Goal: Task Accomplishment & Management: Complete application form

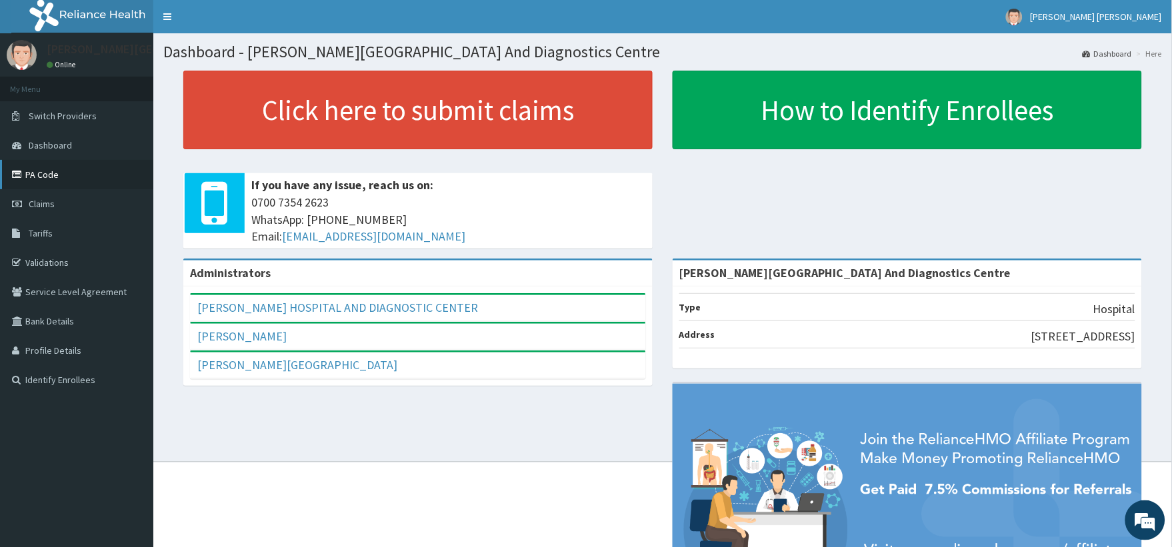
click at [49, 169] on link "PA Code" at bounding box center [76, 174] width 153 height 29
click at [54, 175] on link "PA Code" at bounding box center [76, 174] width 153 height 29
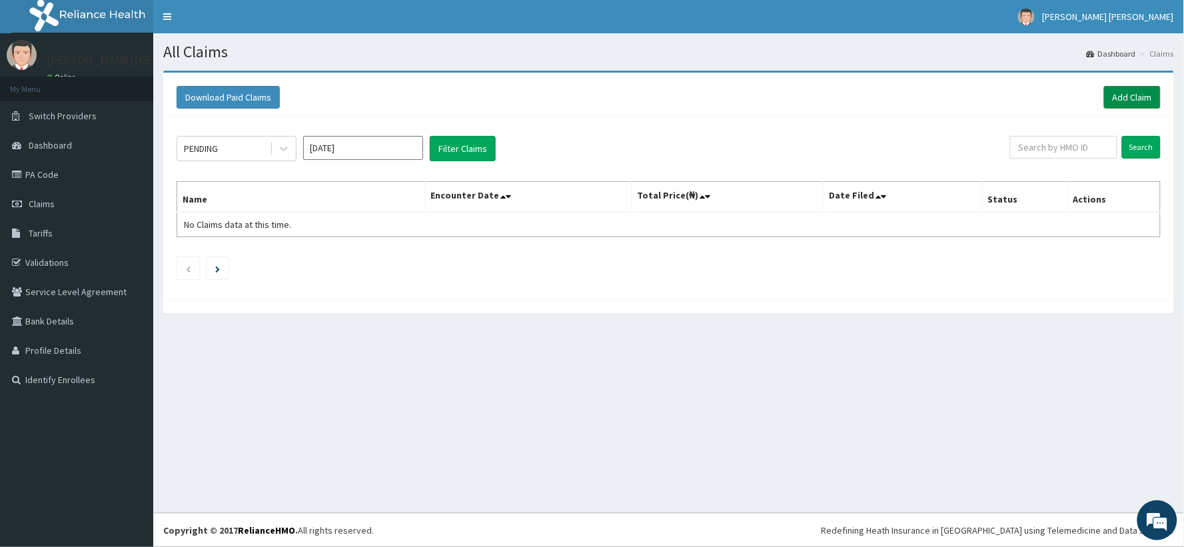
click at [1126, 95] on link "Add Claim" at bounding box center [1132, 97] width 57 height 23
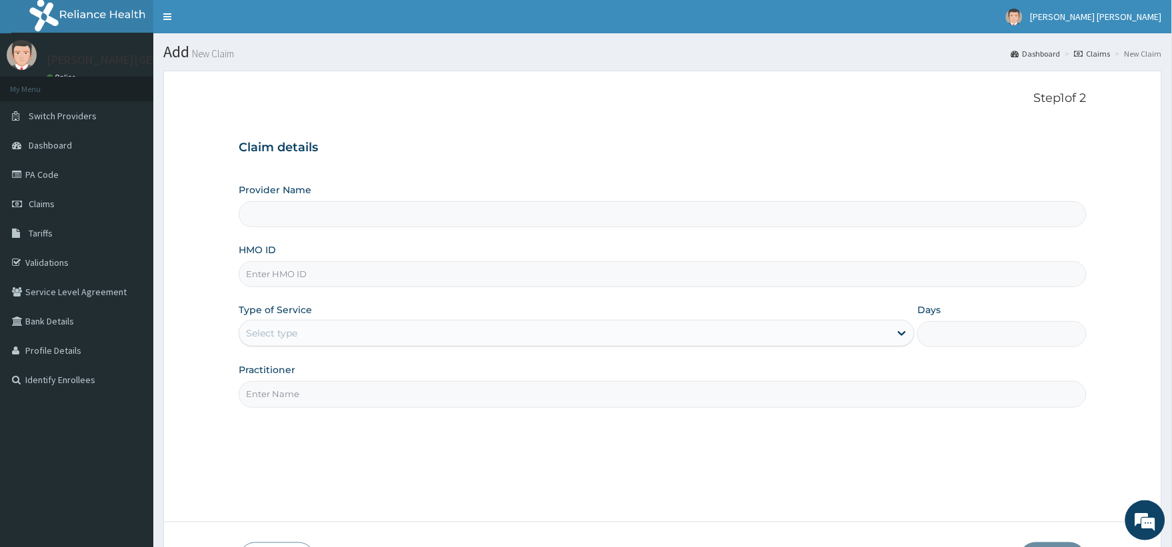
type input "[PERSON_NAME][GEOGRAPHIC_DATA] And Diagnostics Centre"
click at [342, 278] on input "HMO ID" at bounding box center [663, 274] width 848 height 26
paste input "WNP/10007/A"
type input "WNP/10007/A"
click at [315, 337] on div "Select type" at bounding box center [564, 333] width 650 height 21
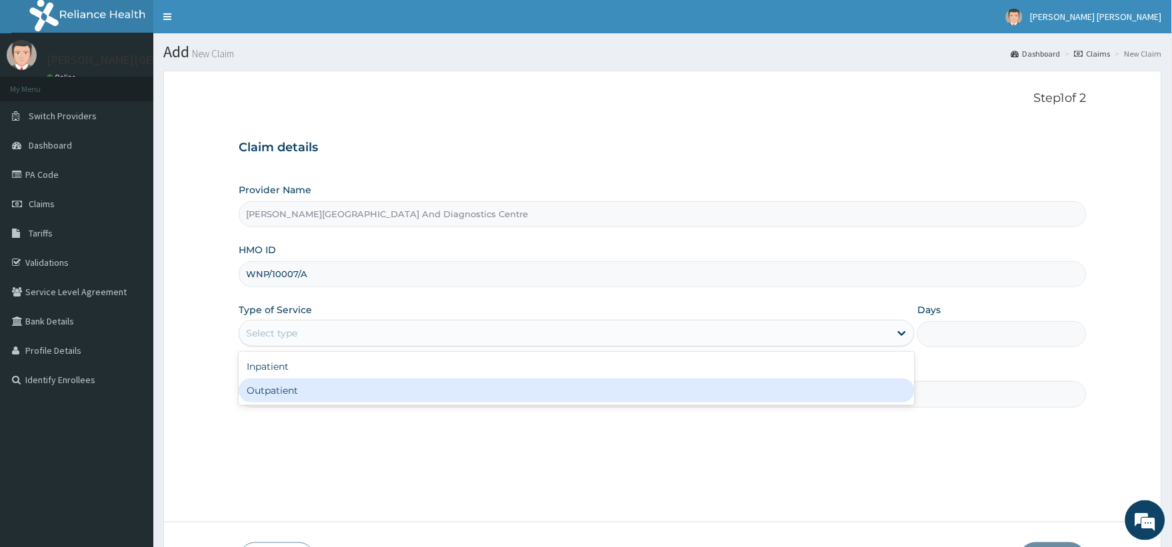
click at [277, 393] on div "Outpatient" at bounding box center [577, 391] width 676 height 24
type input "1"
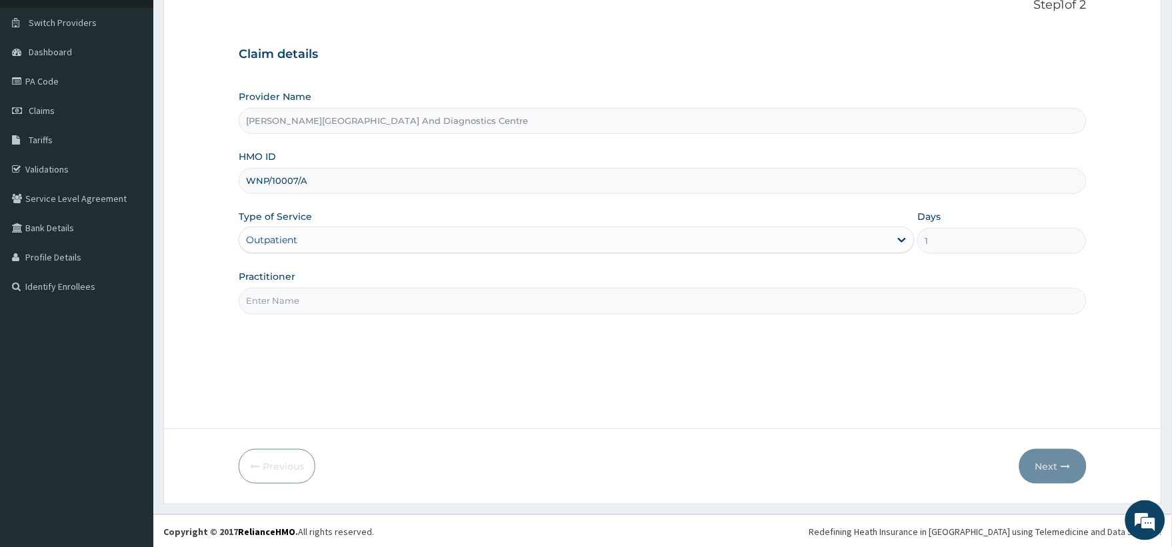
scroll to position [95, 0]
click at [324, 301] on input "Practitioner" at bounding box center [663, 300] width 848 height 26
type input "Dr Paul"
click at [1054, 467] on button "Next" at bounding box center [1052, 465] width 67 height 35
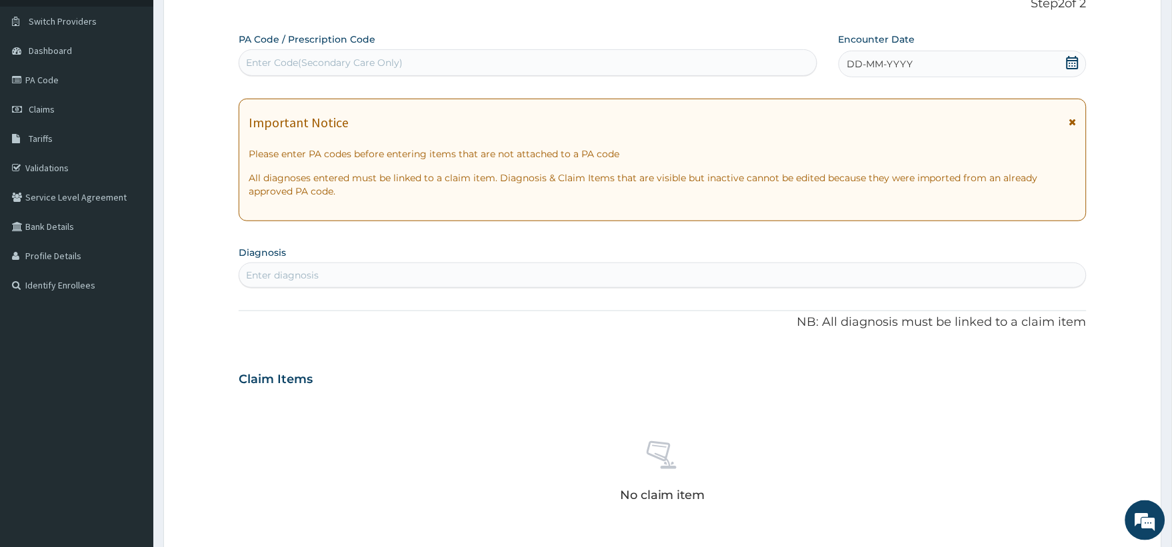
click at [1074, 67] on icon at bounding box center [1072, 62] width 13 height 13
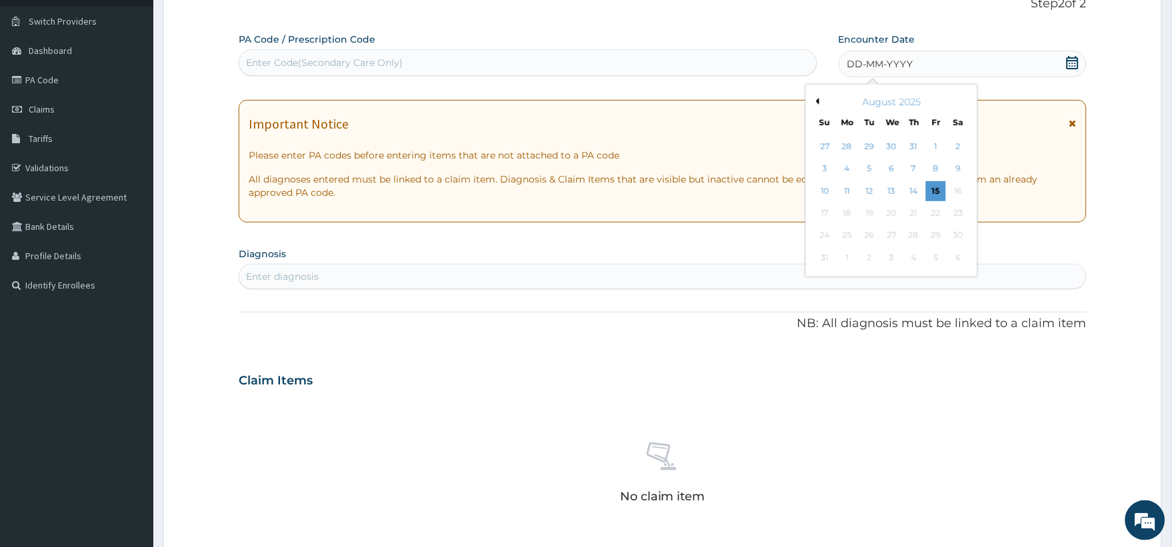
click at [817, 101] on button "Previous Month" at bounding box center [815, 101] width 7 height 7
click at [868, 143] on div "1" at bounding box center [869, 147] width 20 height 20
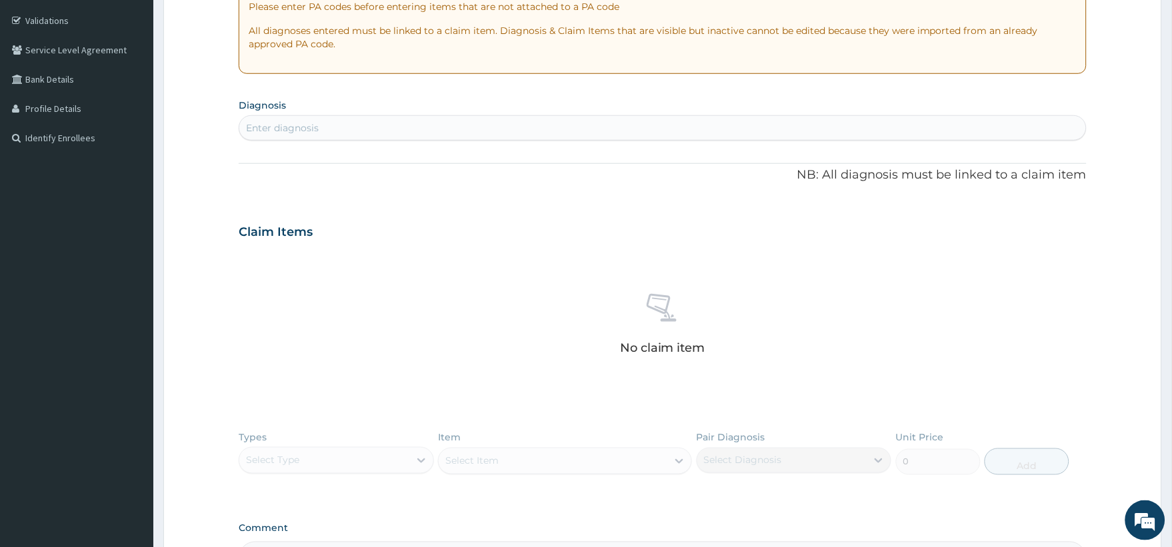
scroll to position [243, 0]
click at [401, 129] on div "Enter diagnosis" at bounding box center [662, 127] width 846 height 21
type input "MALARIA"
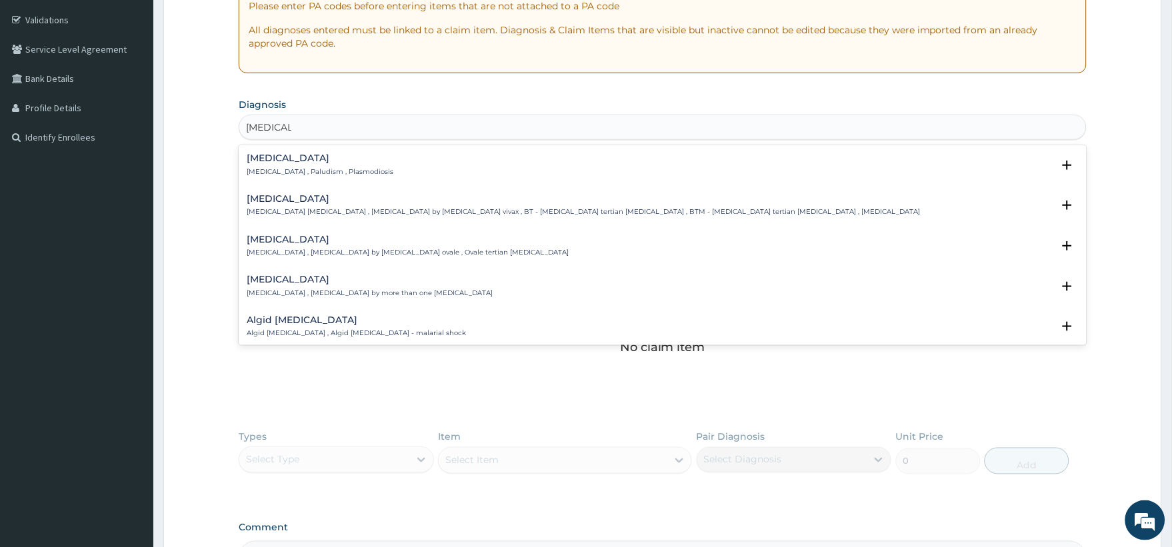
click at [309, 168] on p "Malaria , Paludism , Plasmodiosis" at bounding box center [320, 171] width 147 height 9
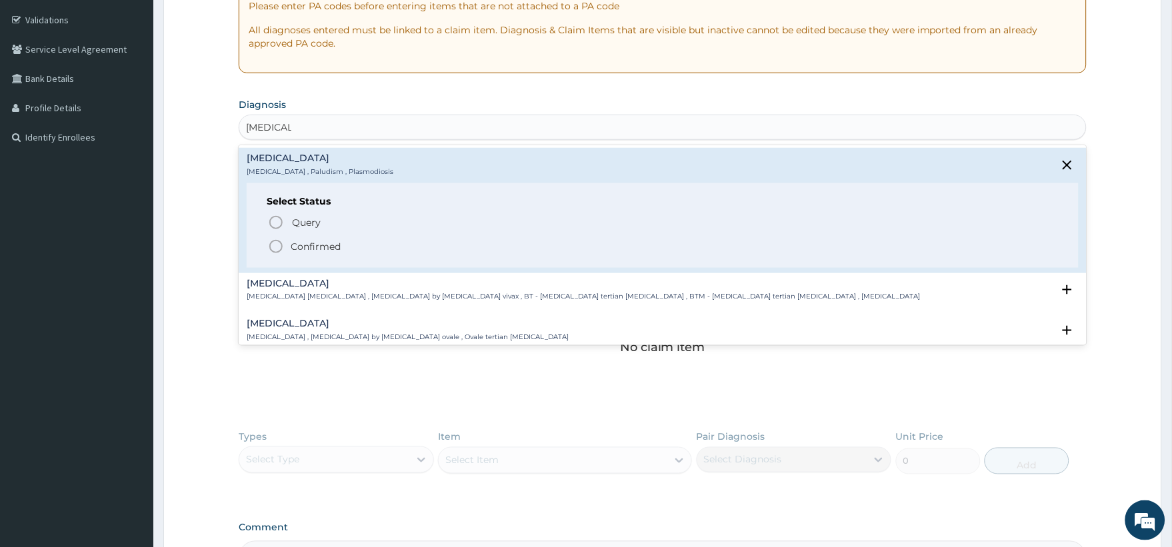
click at [275, 241] on circle "status option filled" at bounding box center [276, 247] width 12 height 12
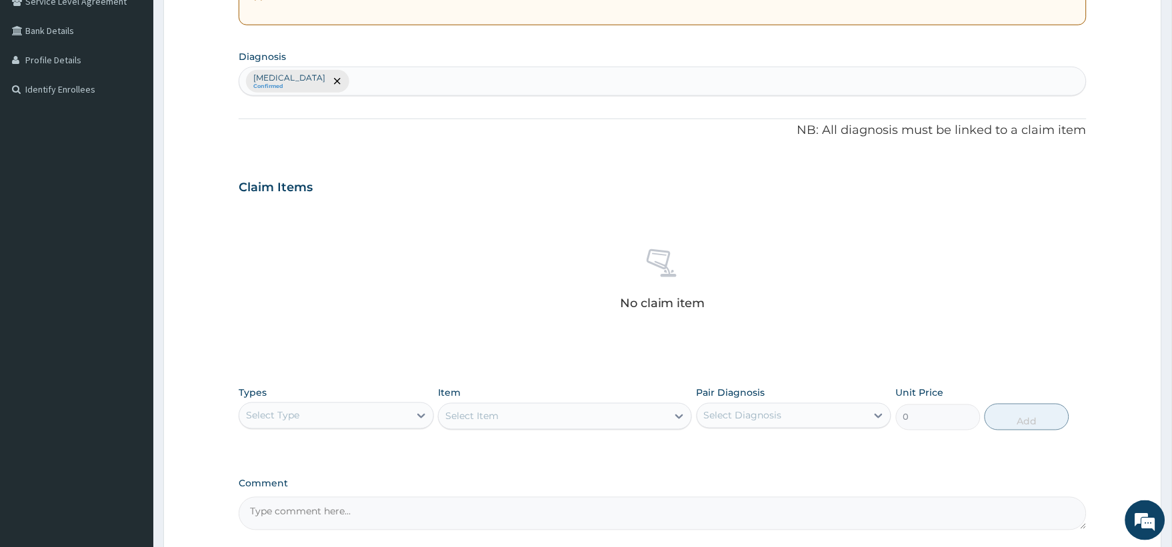
scroll to position [317, 0]
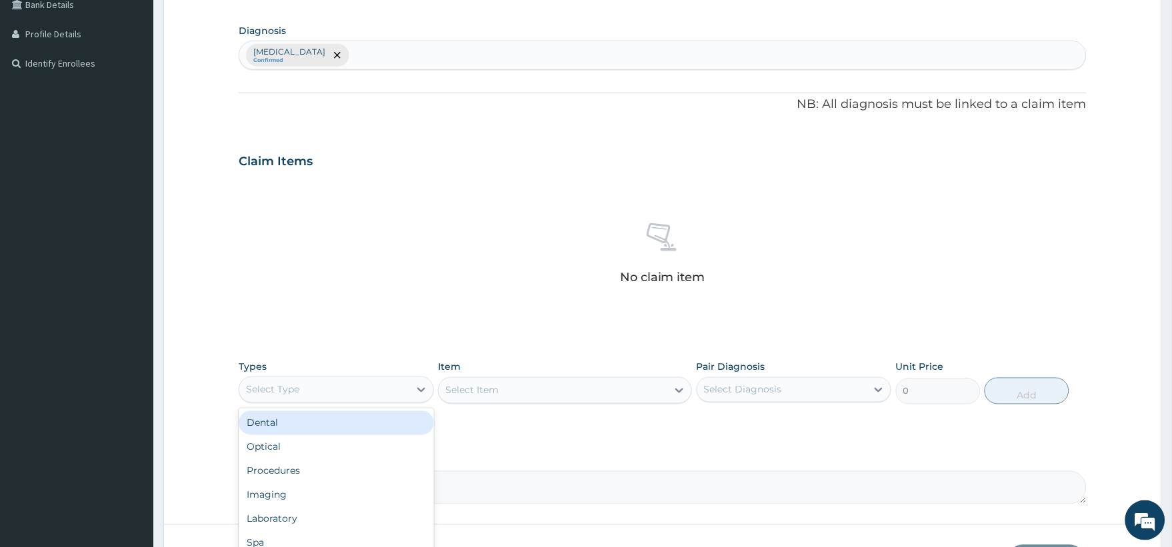
click at [327, 383] on div "Select Type" at bounding box center [323, 389] width 169 height 21
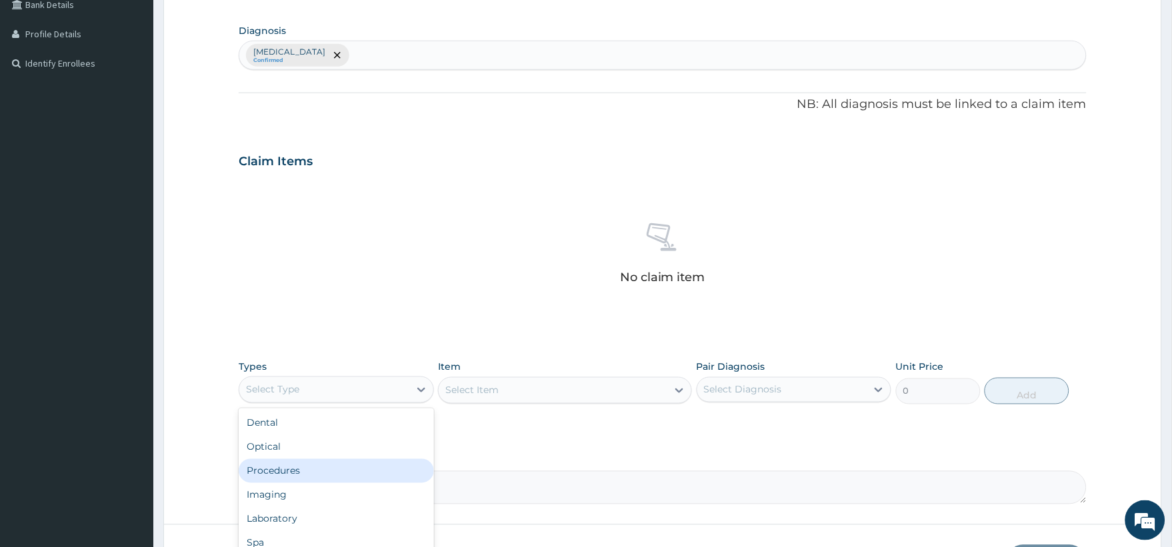
click at [298, 473] on div "Procedures" at bounding box center [336, 471] width 195 height 24
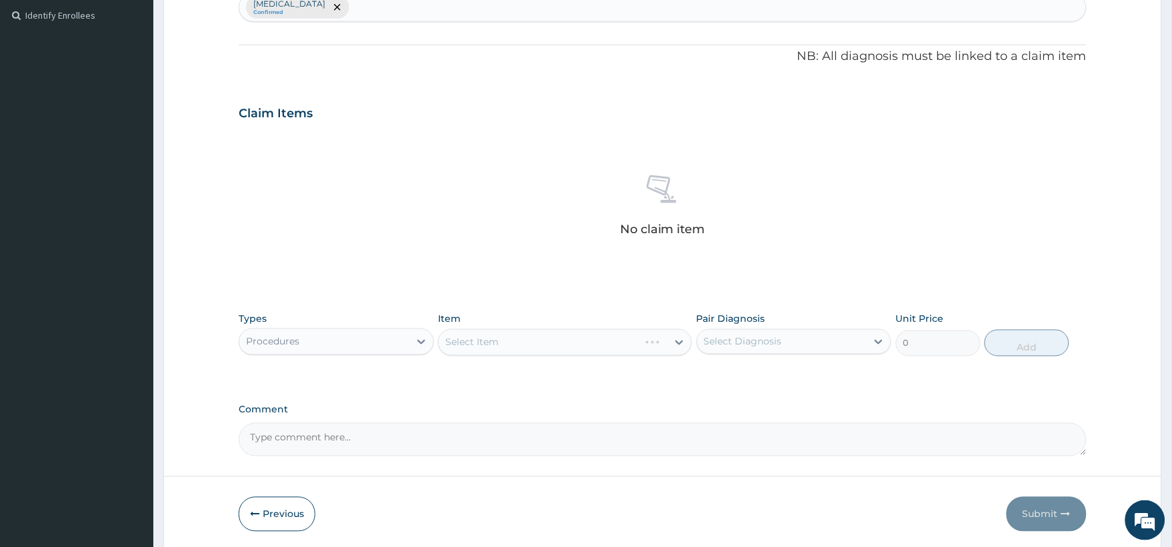
scroll to position [391, 0]
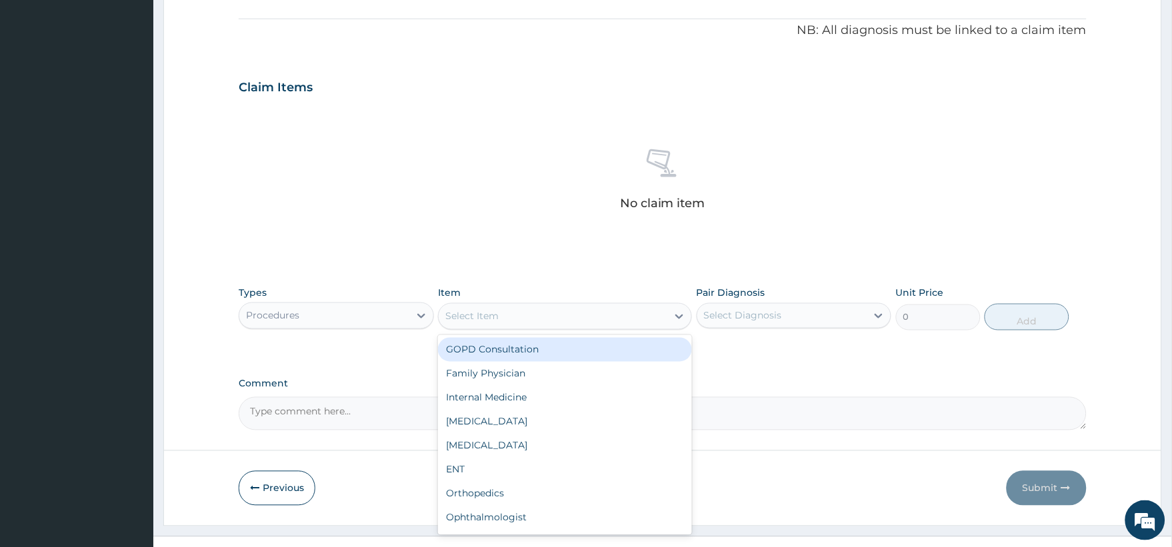
click at [529, 317] on div "Select Item" at bounding box center [553, 316] width 229 height 21
click at [516, 354] on div "GOPD Consultation" at bounding box center [565, 350] width 254 height 24
type input "2500"
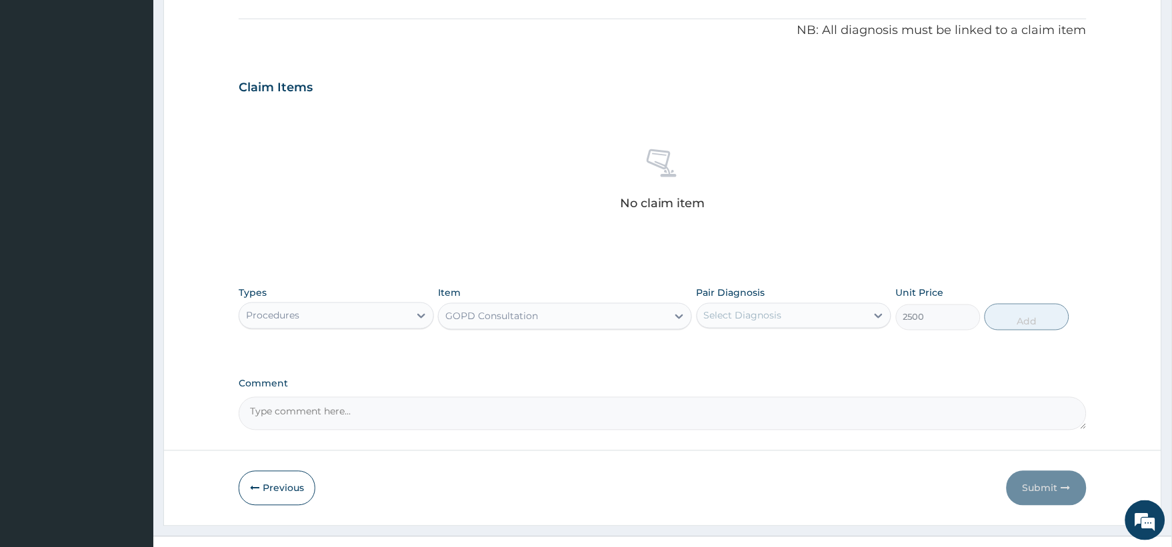
click at [765, 315] on div "Select Diagnosis" at bounding box center [743, 315] width 78 height 13
click at [705, 349] on input "checkbox" at bounding box center [708, 349] width 9 height 9
checkbox input "true"
click at [1028, 315] on button "Add" at bounding box center [1026, 317] width 85 height 27
type input "0"
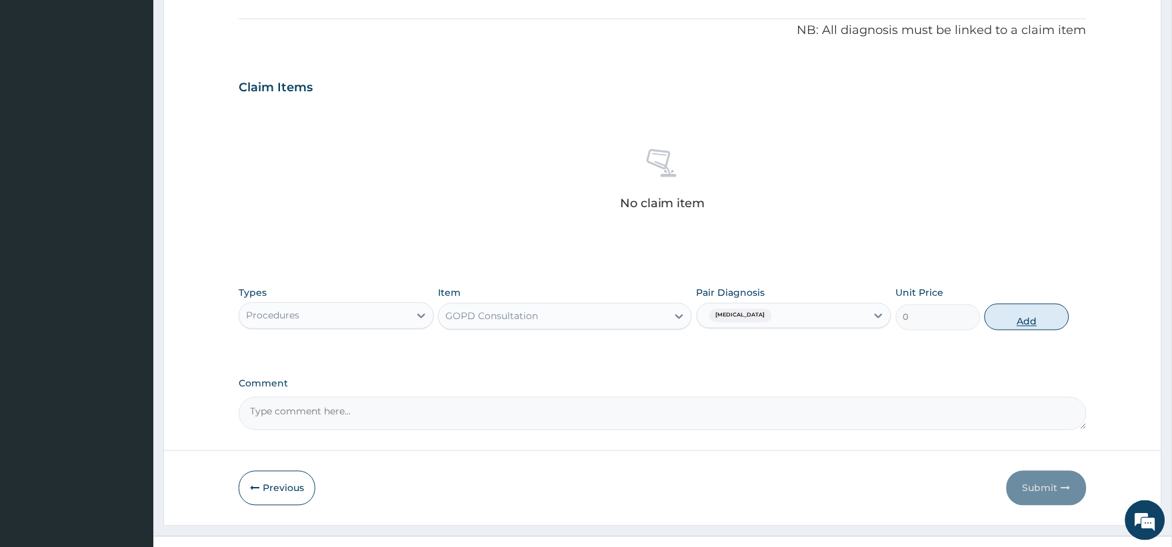
scroll to position [349, 0]
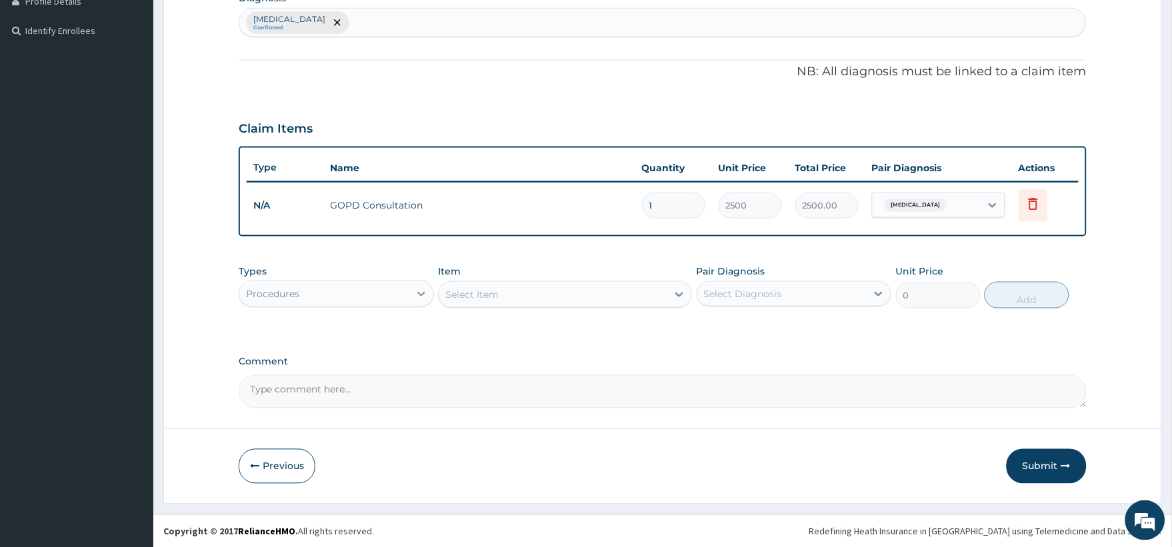
click at [421, 294] on icon at bounding box center [421, 294] width 8 height 5
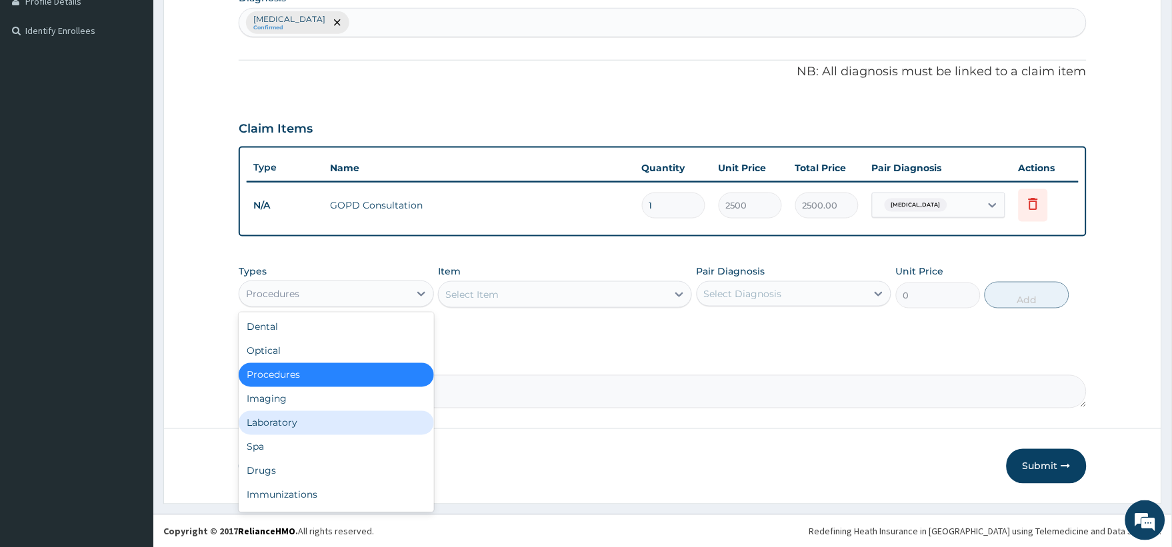
scroll to position [45, 0]
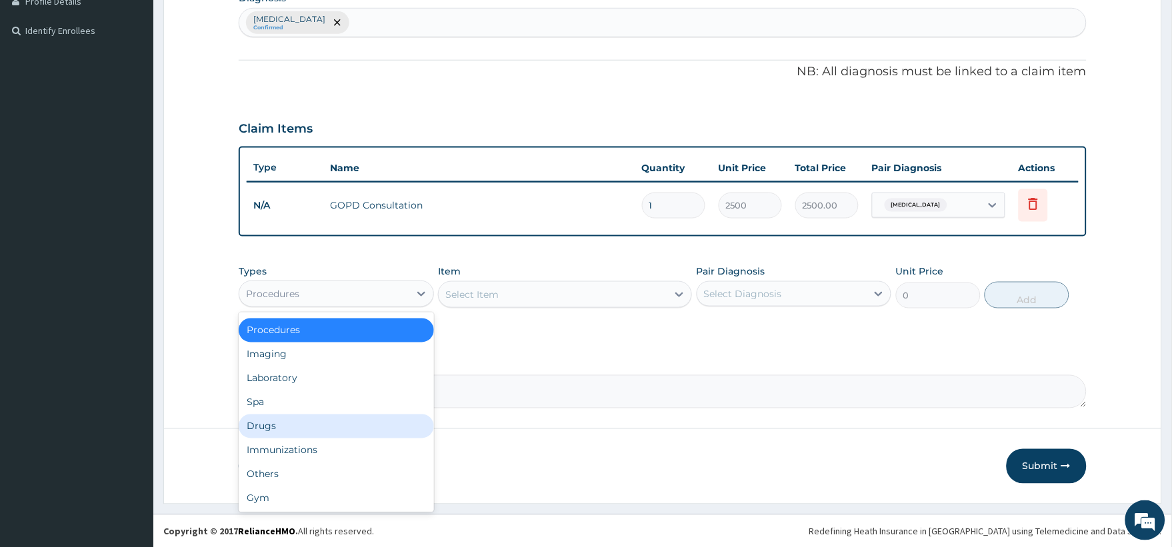
click at [276, 423] on div "Drugs" at bounding box center [336, 427] width 195 height 24
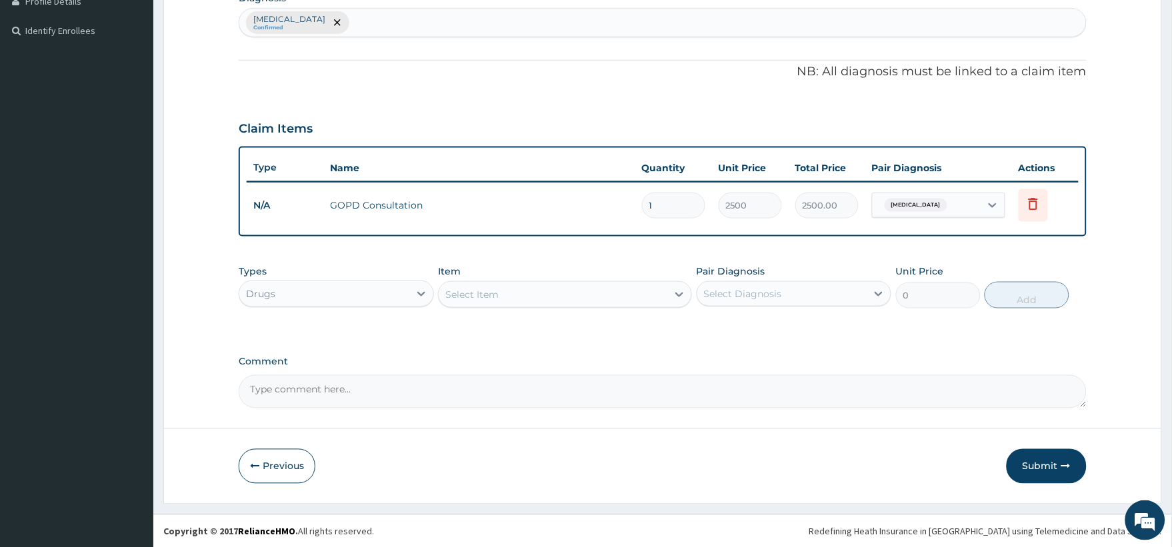
click at [509, 294] on div "Select Item" at bounding box center [553, 294] width 229 height 21
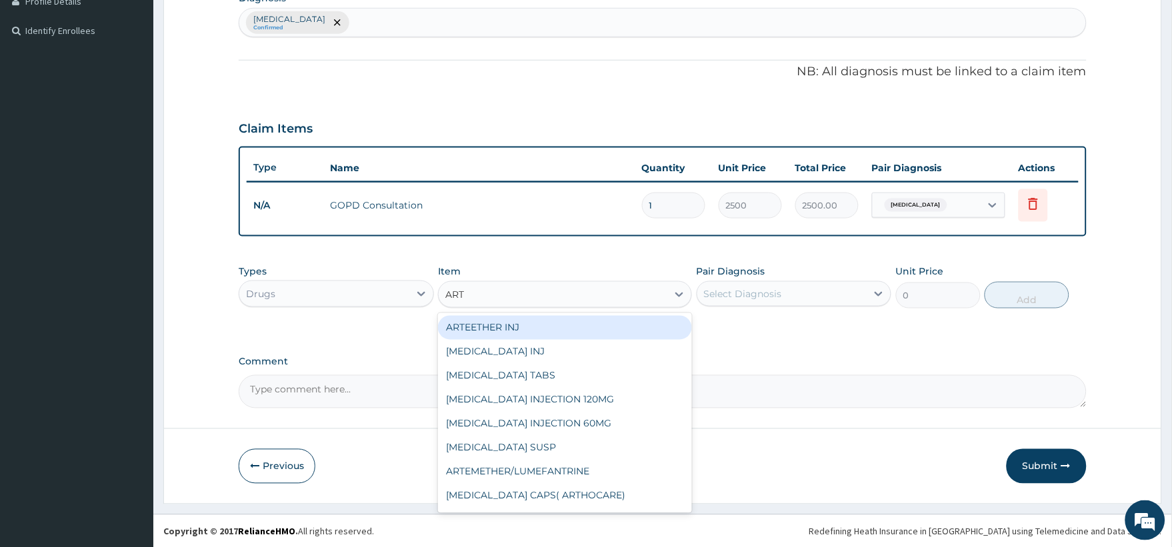
type input "ARTE"
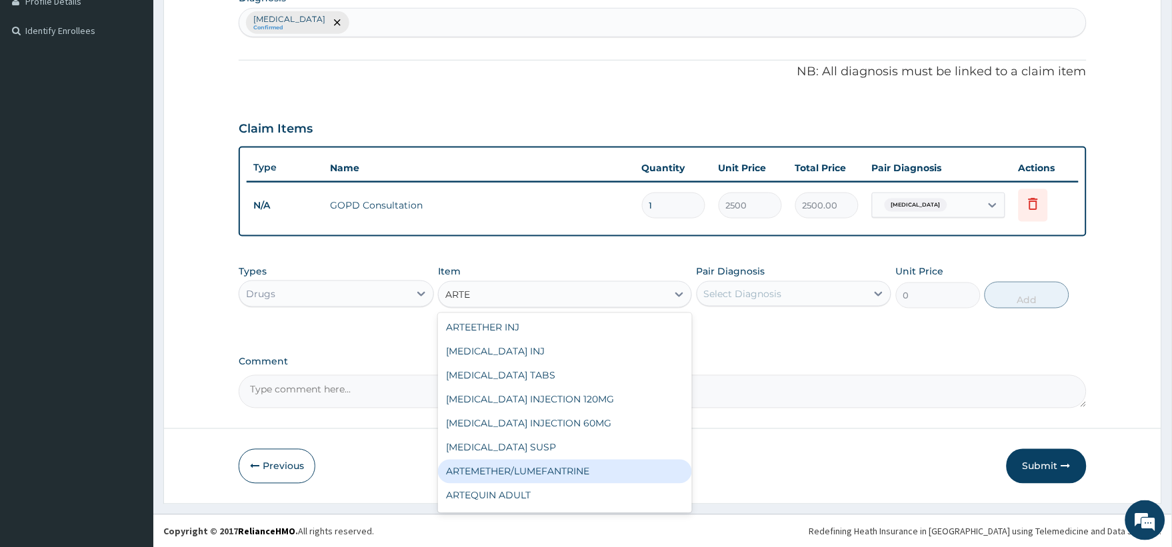
click at [517, 463] on div "ARTEMETHER/LUMEFANTRINE" at bounding box center [565, 472] width 254 height 24
type input "1800"
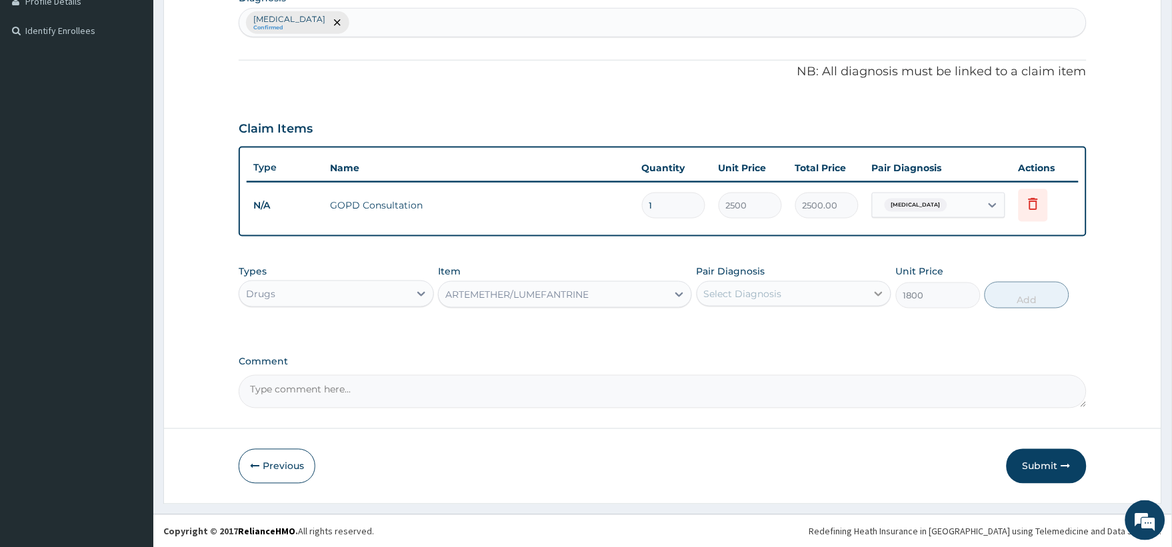
click at [883, 294] on icon at bounding box center [878, 293] width 13 height 13
click at [717, 327] on div "Malaria" at bounding box center [793, 328] width 195 height 27
checkbox input "true"
click at [1041, 299] on button "Add" at bounding box center [1026, 295] width 85 height 27
type input "0"
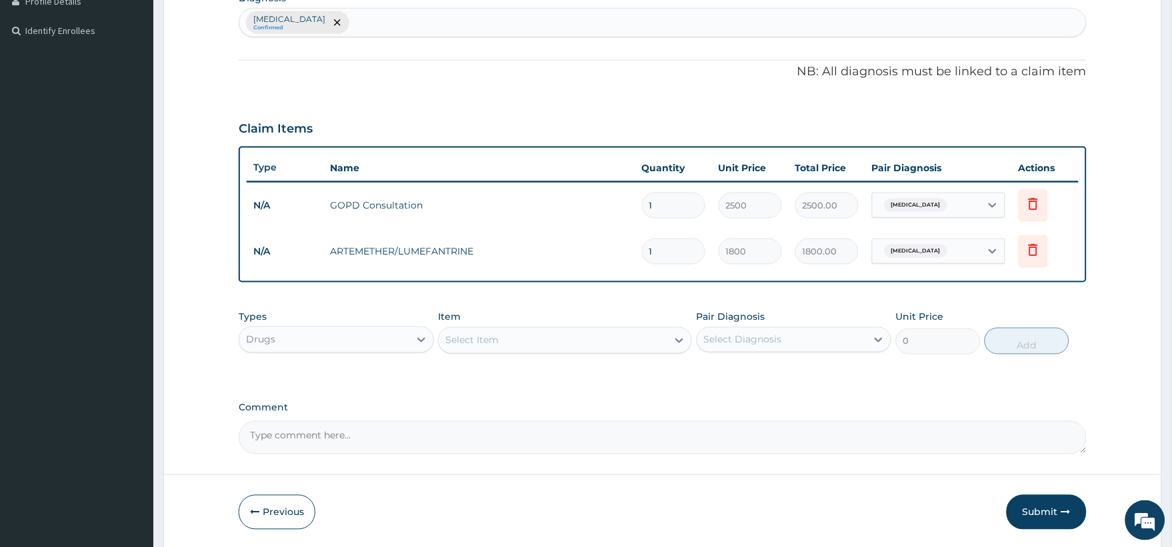
drag, startPoint x: 658, startPoint y: 250, endPoint x: 581, endPoint y: 261, distance: 78.1
click at [593, 260] on tr "N/A ARTEMETHER/LUMEFANTRINE 1 1800 1800.00 Malaria Delete" at bounding box center [663, 252] width 832 height 46
type input "2"
type input "3600.00"
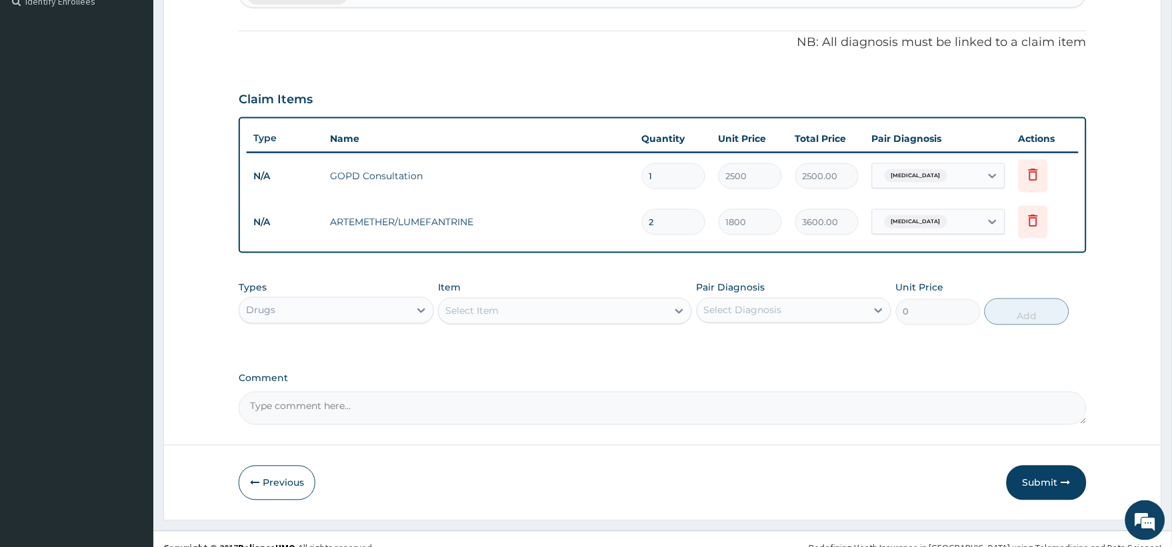
scroll to position [395, 0]
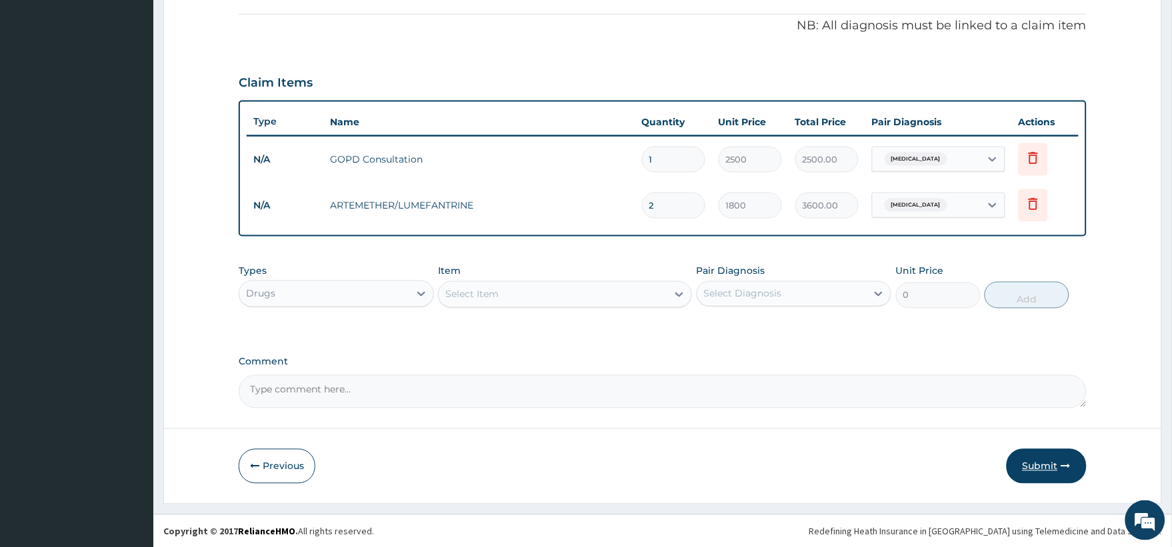
type input "2"
click at [1042, 461] on button "Submit" at bounding box center [1046, 466] width 80 height 35
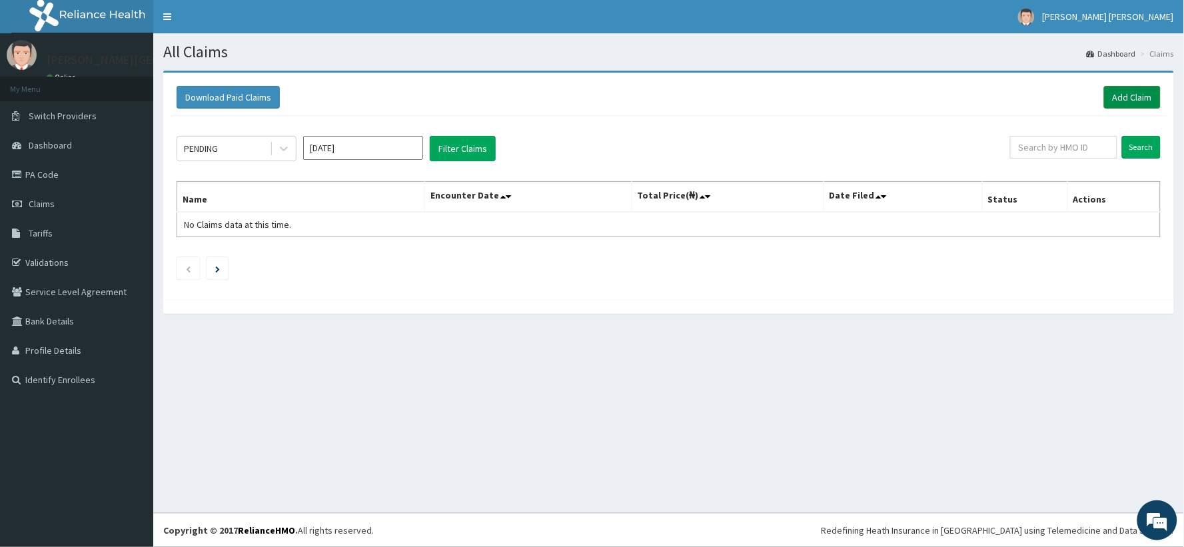
click at [1134, 97] on link "Add Claim" at bounding box center [1132, 97] width 57 height 23
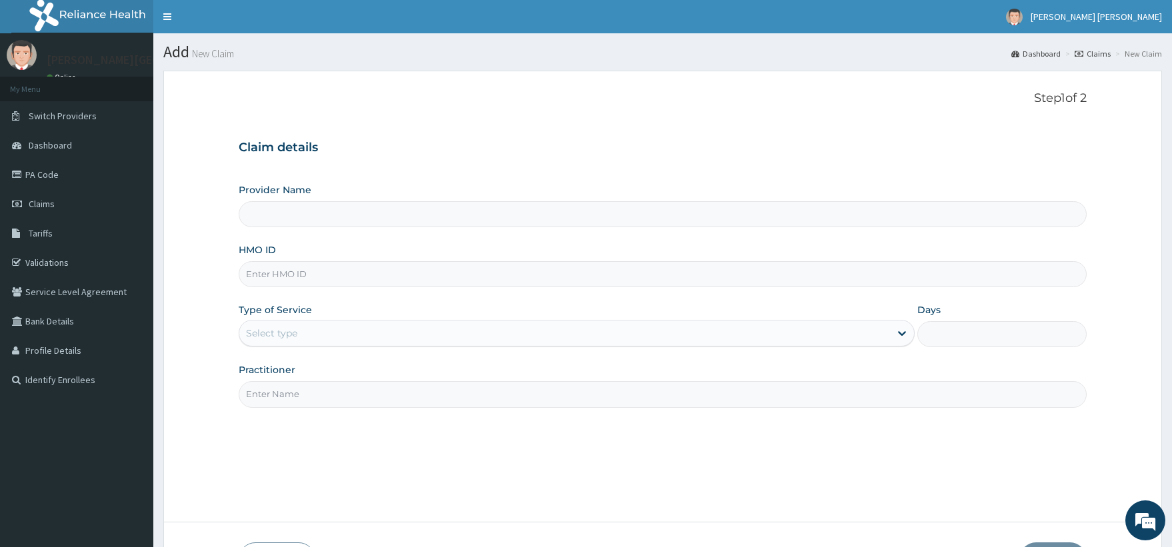
type input "Dr Hassan's Hospital And Diagnostics Centre"
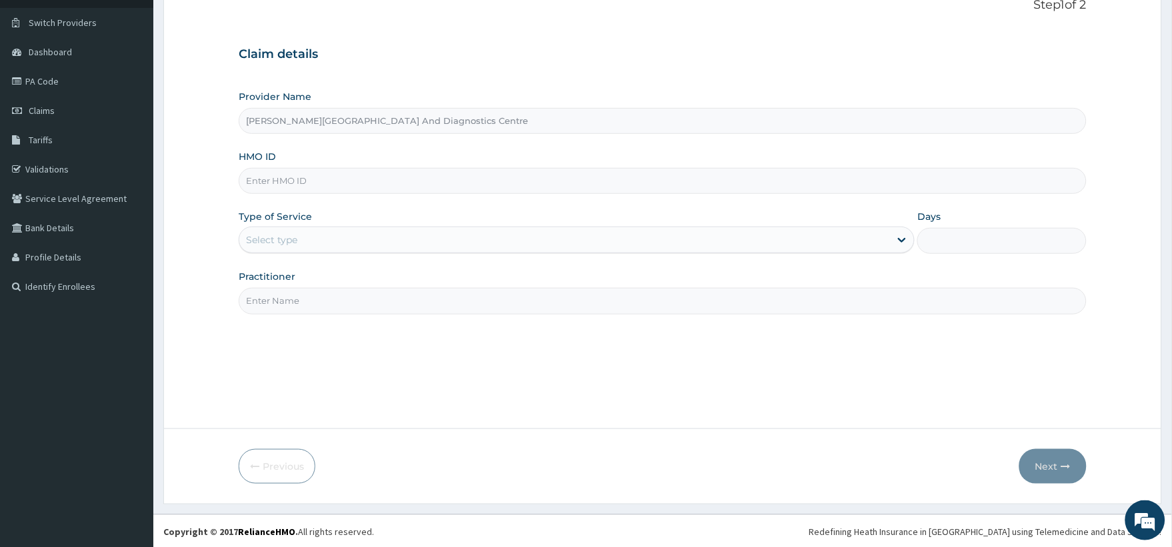
scroll to position [95, 0]
click at [307, 172] on input "HMO ID" at bounding box center [663, 180] width 848 height 26
type input "NIT/10042/A"
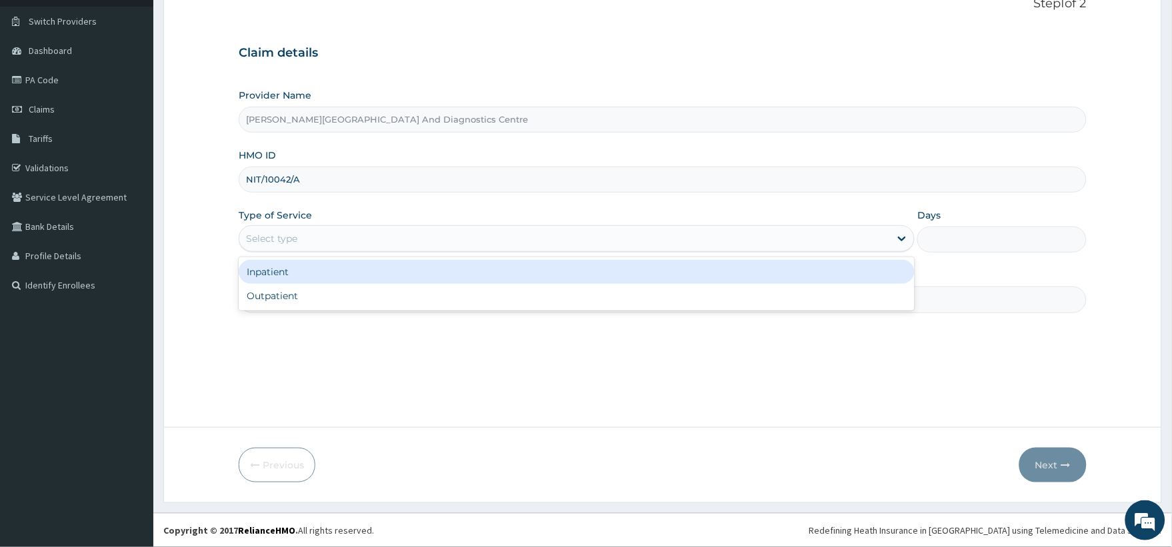
click at [303, 243] on div "Select type" at bounding box center [564, 238] width 650 height 21
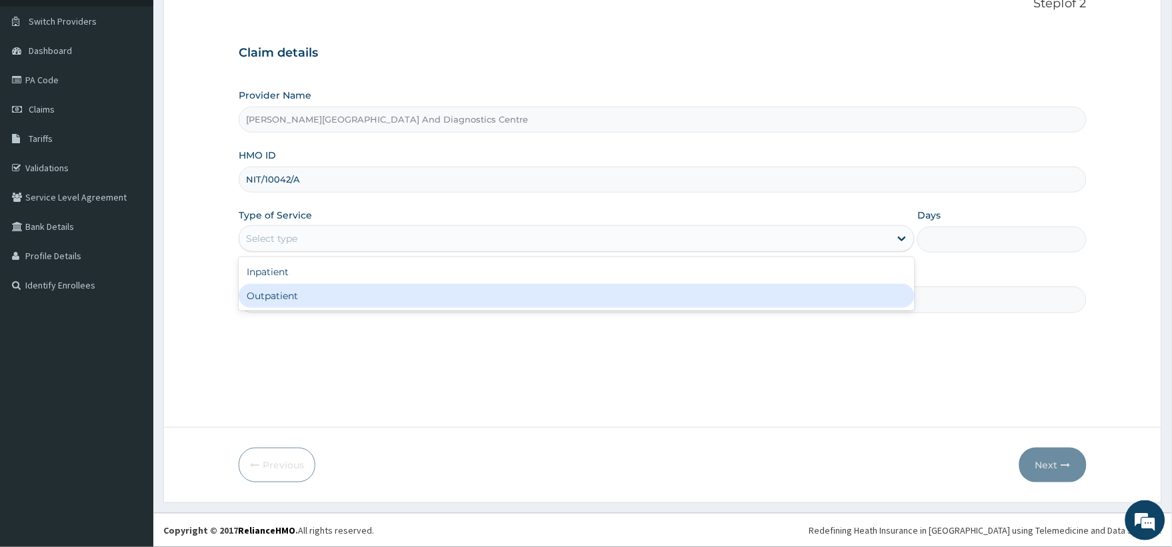
click at [288, 292] on div "Outpatient" at bounding box center [577, 296] width 676 height 24
type input "1"
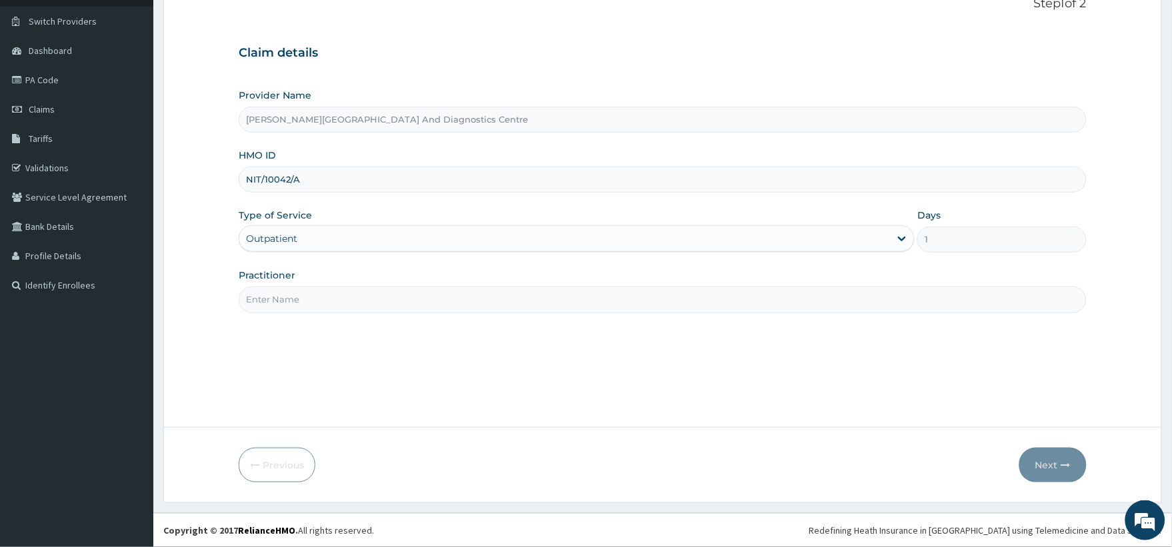
drag, startPoint x: 307, startPoint y: 183, endPoint x: 178, endPoint y: 177, distance: 128.8
click at [178, 177] on form "Step 1 of 2 Claim details Provider Name Dr Hassan's Hospital And Diagnostics Ce…" at bounding box center [662, 239] width 998 height 527
type input "NTD/10036/D"
click at [329, 237] on div "Outpatient" at bounding box center [564, 238] width 650 height 21
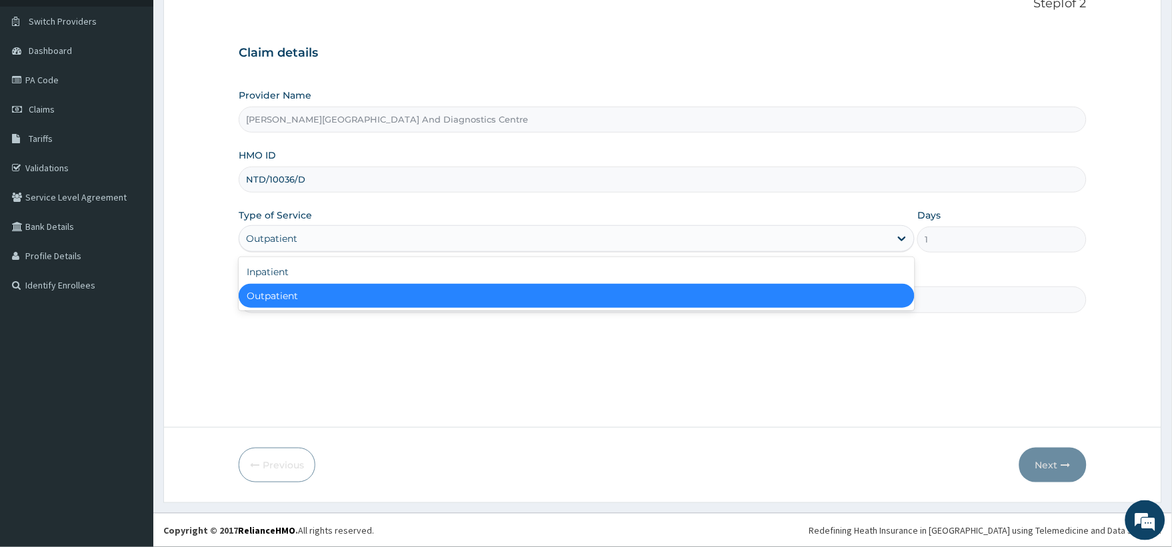
click at [277, 295] on div "Outpatient" at bounding box center [577, 296] width 676 height 24
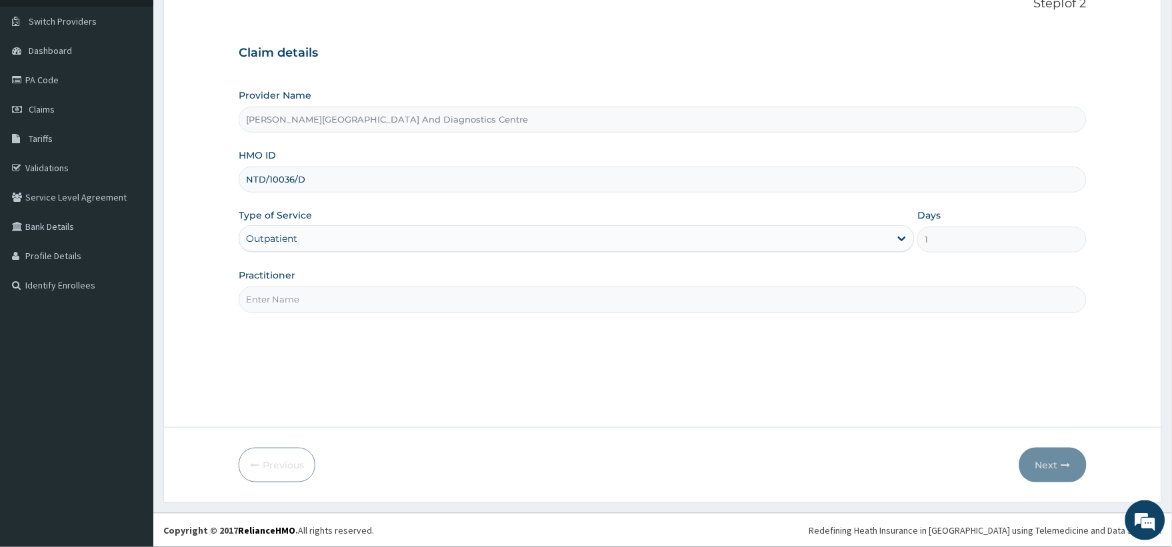
click at [278, 299] on input "Practitioner" at bounding box center [663, 300] width 848 height 26
type input "Dr Paul"
click at [1047, 467] on button "Next" at bounding box center [1052, 465] width 67 height 35
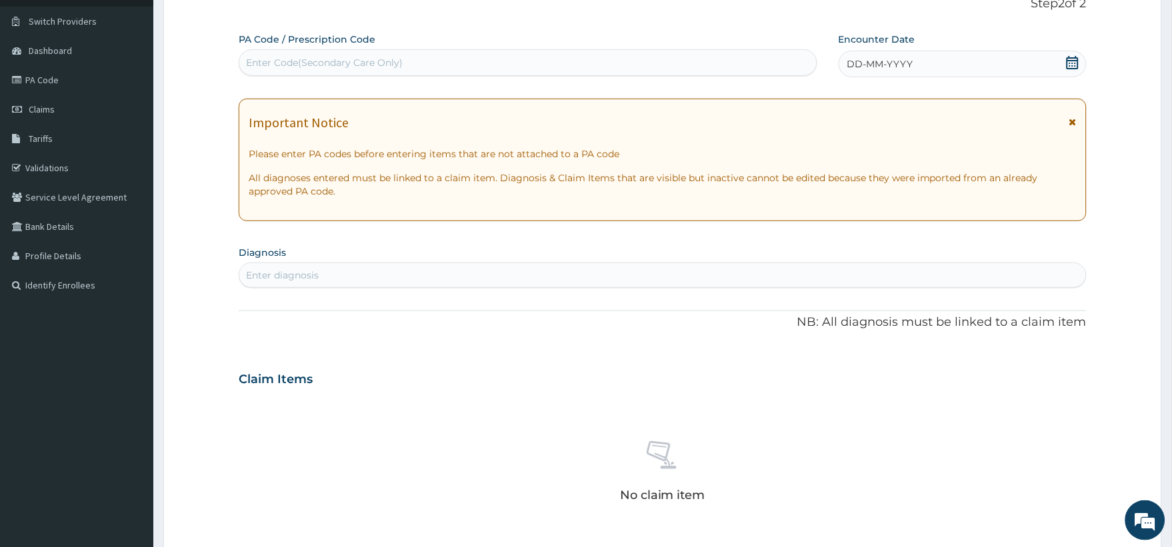
click at [320, 56] on div "Enter Code(Secondary Care Only)" at bounding box center [324, 62] width 157 height 13
paste input "PA/279267"
type input "PA/279267"
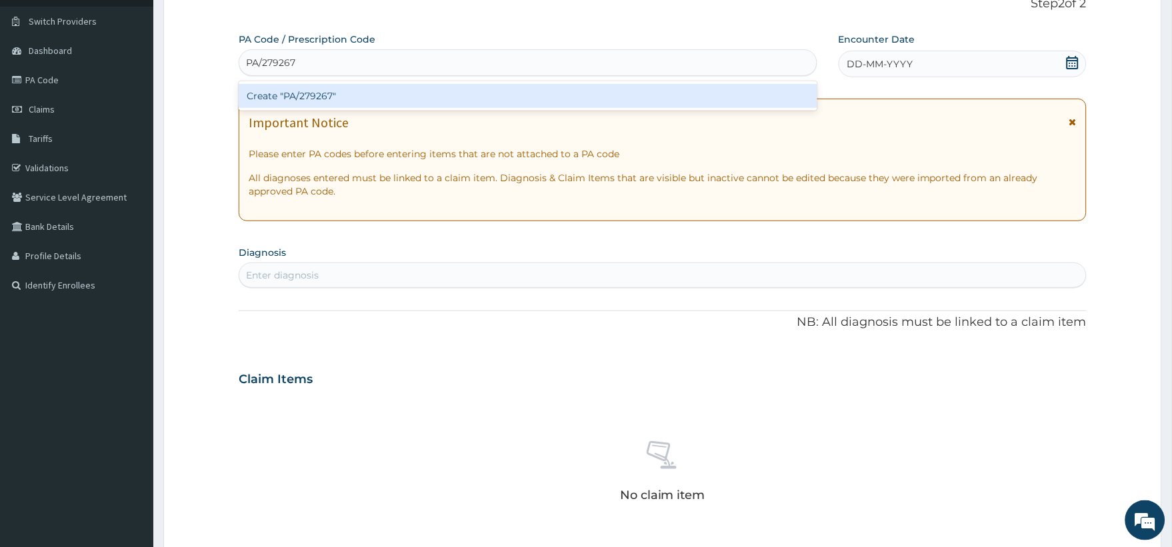
click at [267, 95] on div "Create "PA/279267"" at bounding box center [528, 96] width 578 height 24
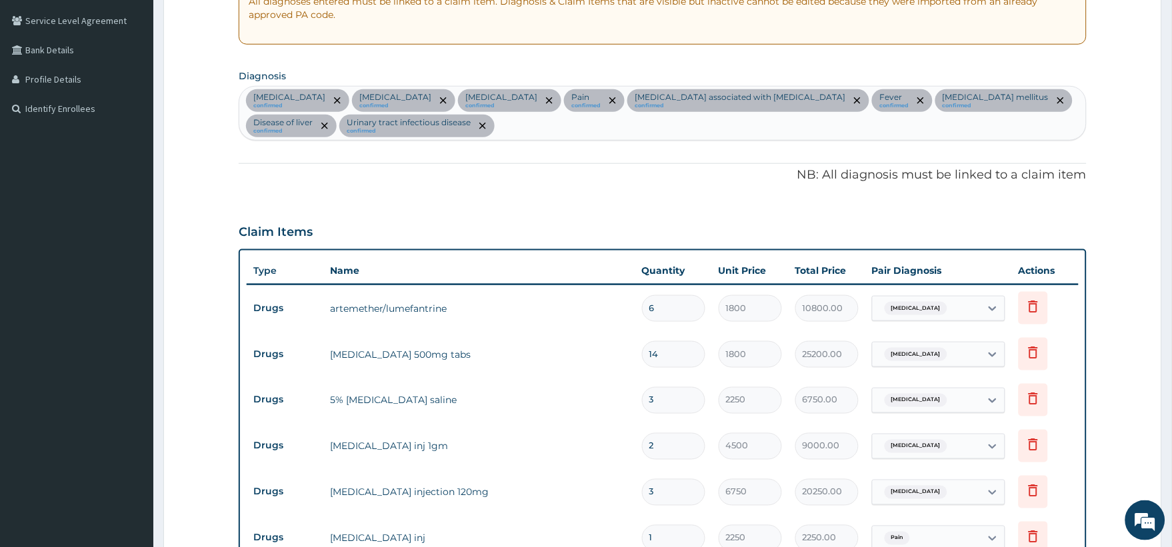
scroll to position [255, 0]
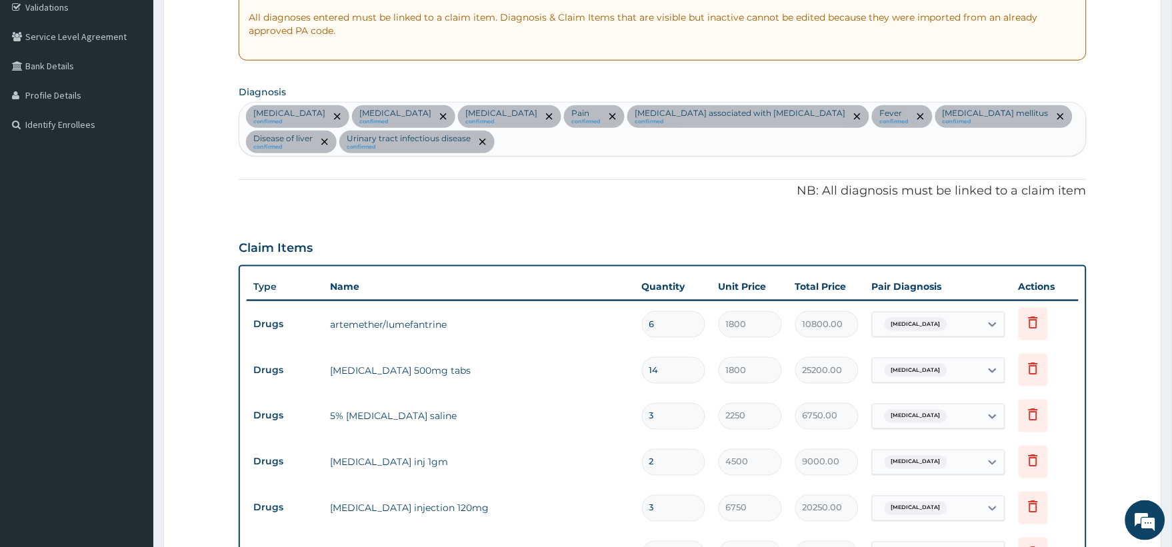
click at [429, 145] on div "Malaria confirmed Typhoid fever confirmed Nephritis confirmed Pain confirmed Ar…" at bounding box center [662, 129] width 846 height 53
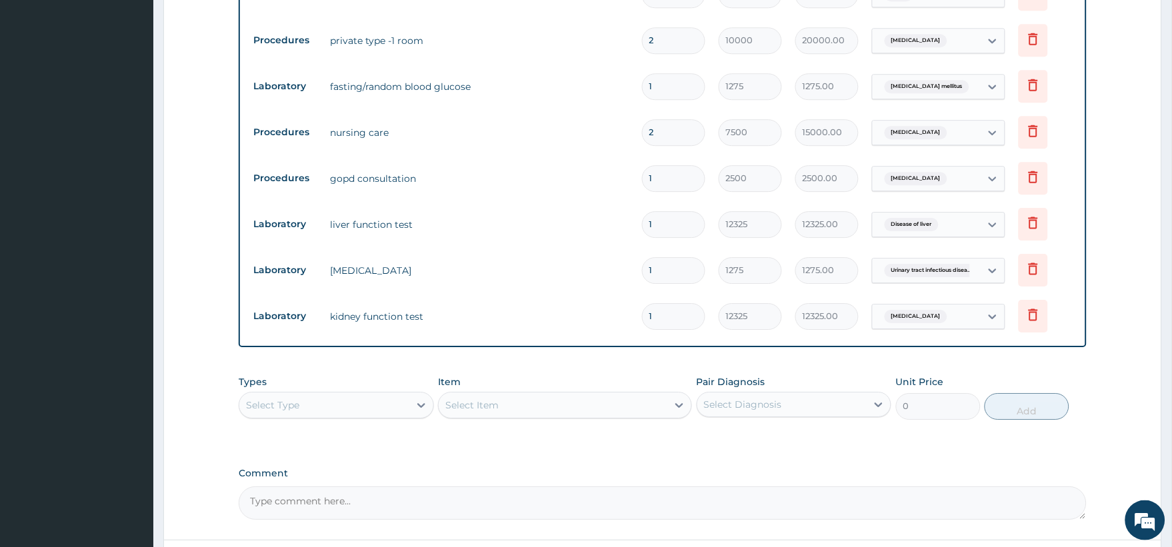
scroll to position [1070, 0]
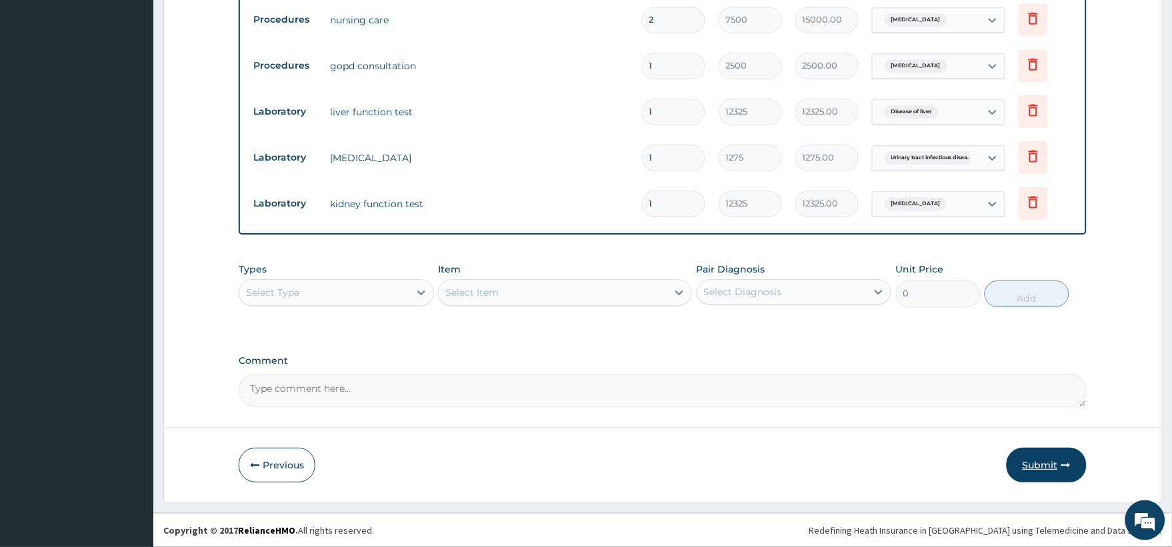
click at [1044, 463] on button "Submit" at bounding box center [1046, 465] width 80 height 35
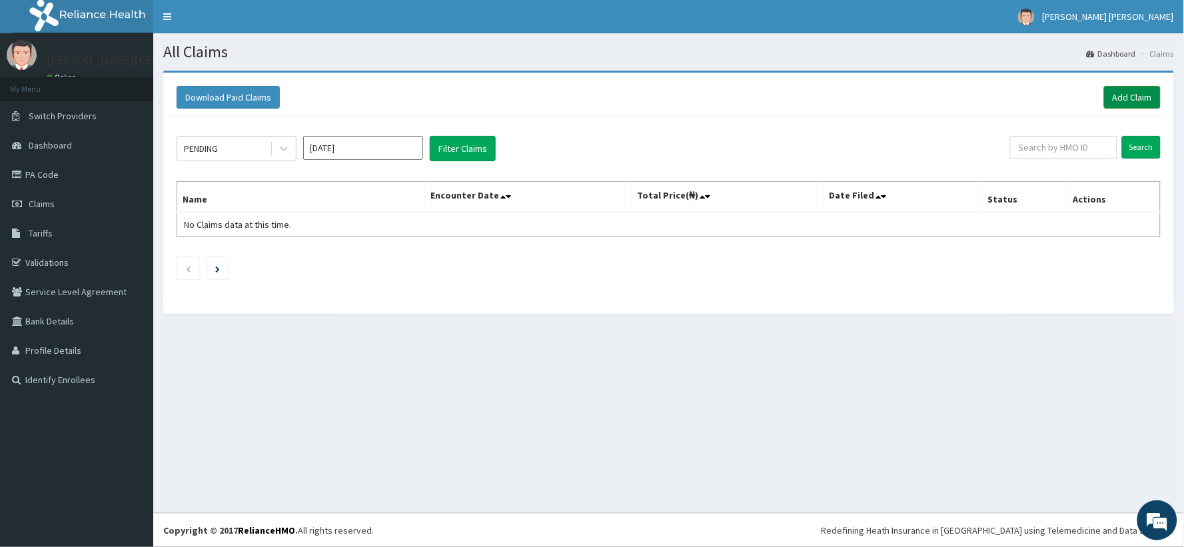
click at [1130, 90] on link "Add Claim" at bounding box center [1132, 97] width 57 height 23
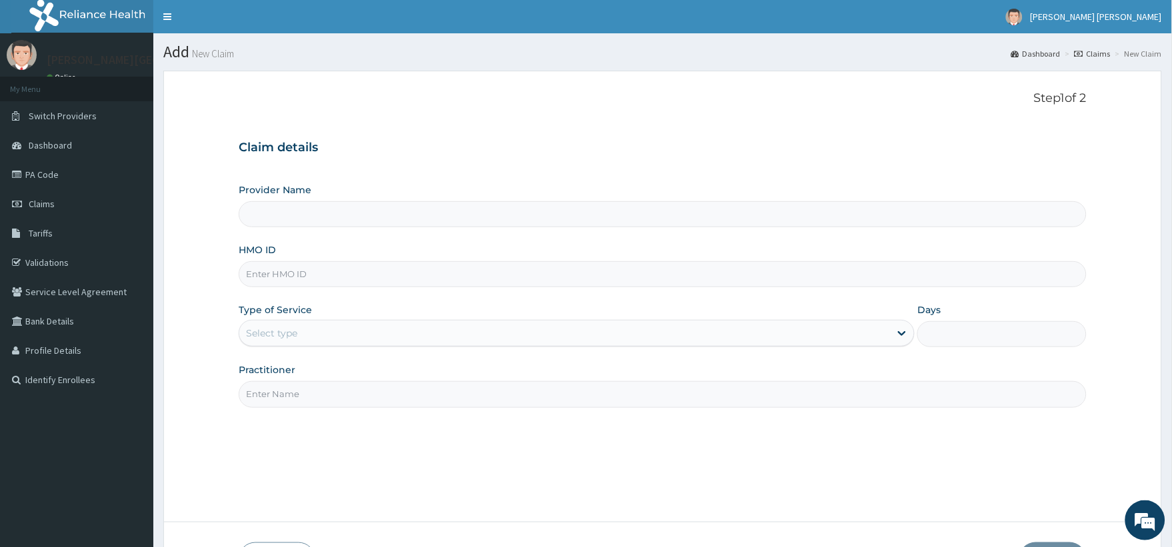
type input "[PERSON_NAME][GEOGRAPHIC_DATA] And Diagnostics Centre"
click at [321, 276] on input "HMO ID" at bounding box center [663, 274] width 848 height 26
paste input "AAP/10001/A"
type input "AAP/10001/A"
click at [354, 323] on div "Select type" at bounding box center [564, 333] width 650 height 21
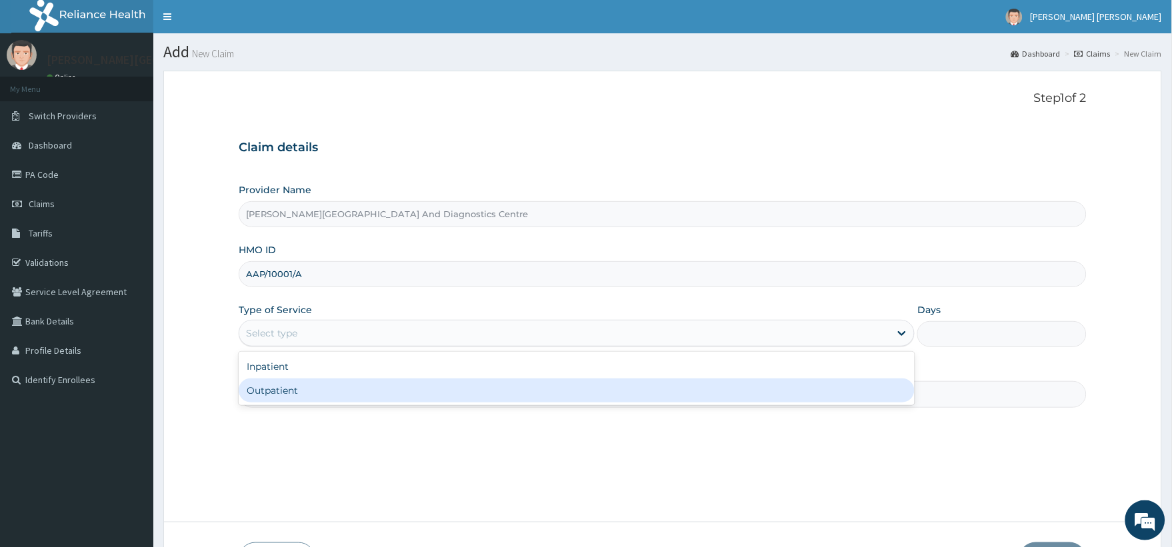
click at [267, 390] on div "Outpatient" at bounding box center [577, 391] width 676 height 24
type input "1"
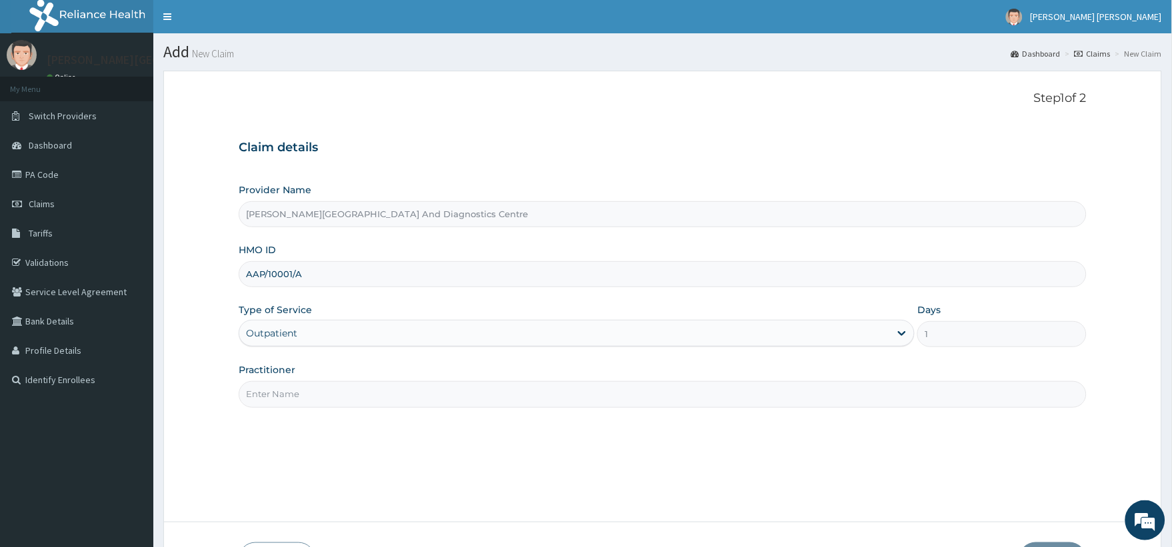
click at [295, 401] on input "Practitioner" at bounding box center [663, 394] width 848 height 26
type input "Dr Paul"
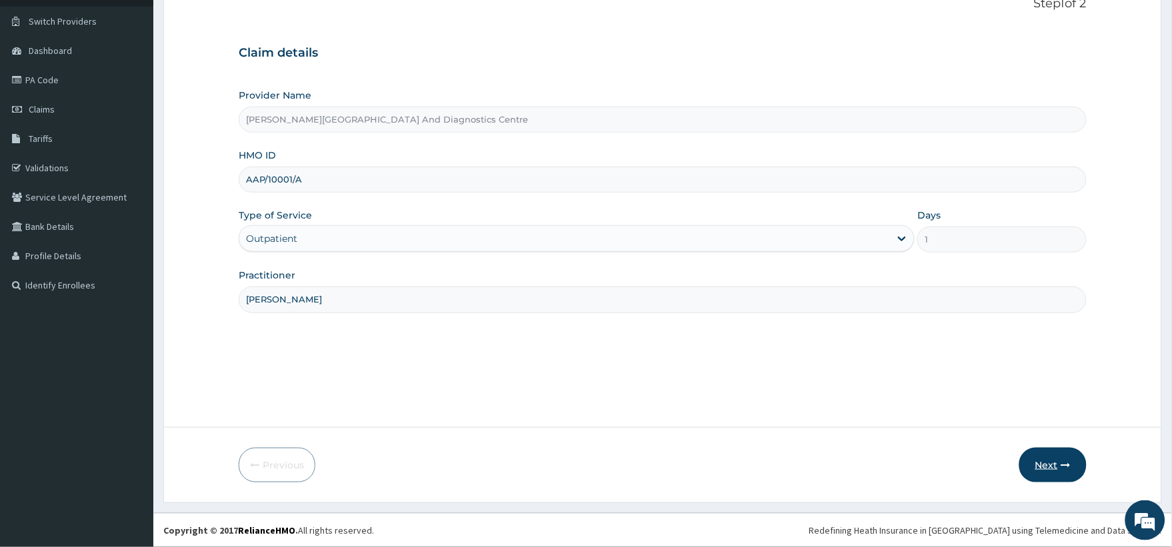
click at [1050, 465] on button "Next" at bounding box center [1052, 465] width 67 height 35
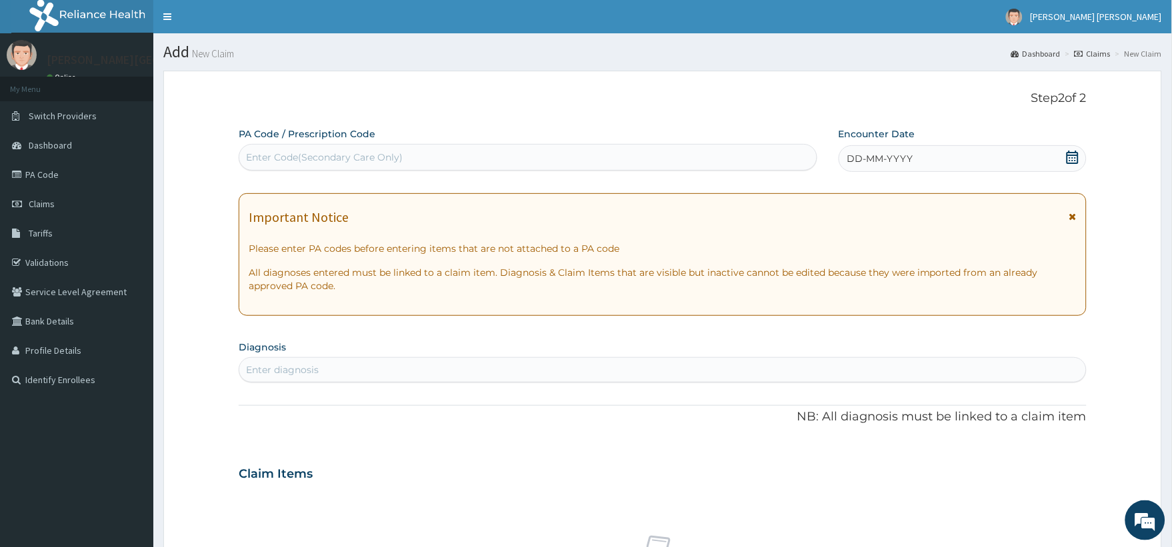
click at [1073, 155] on icon at bounding box center [1072, 157] width 12 height 13
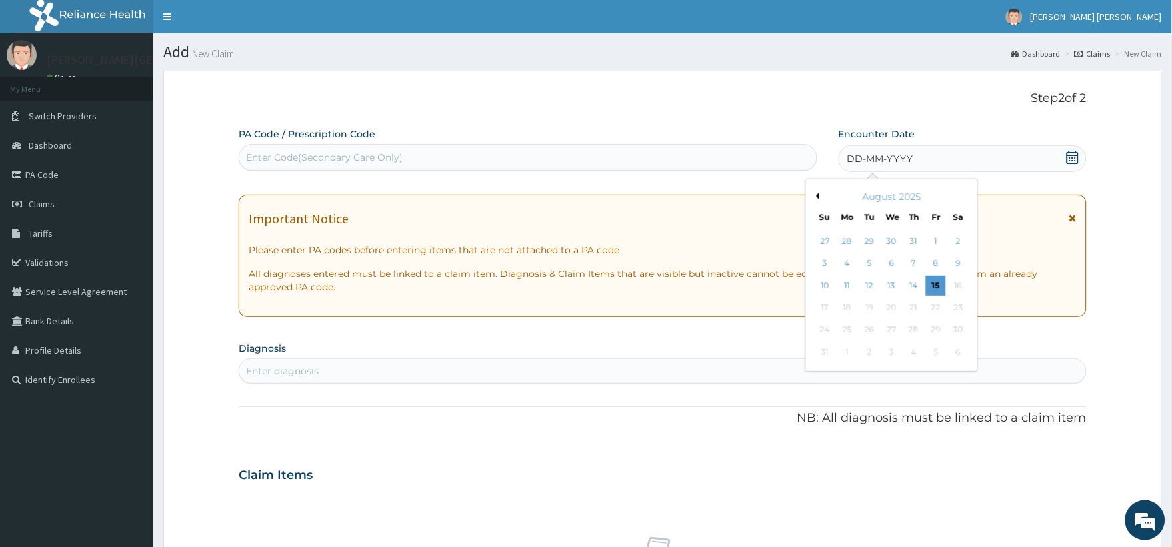
click at [816, 197] on button "Previous Month" at bounding box center [815, 196] width 7 height 7
click at [892, 237] on div "2" at bounding box center [892, 241] width 20 height 20
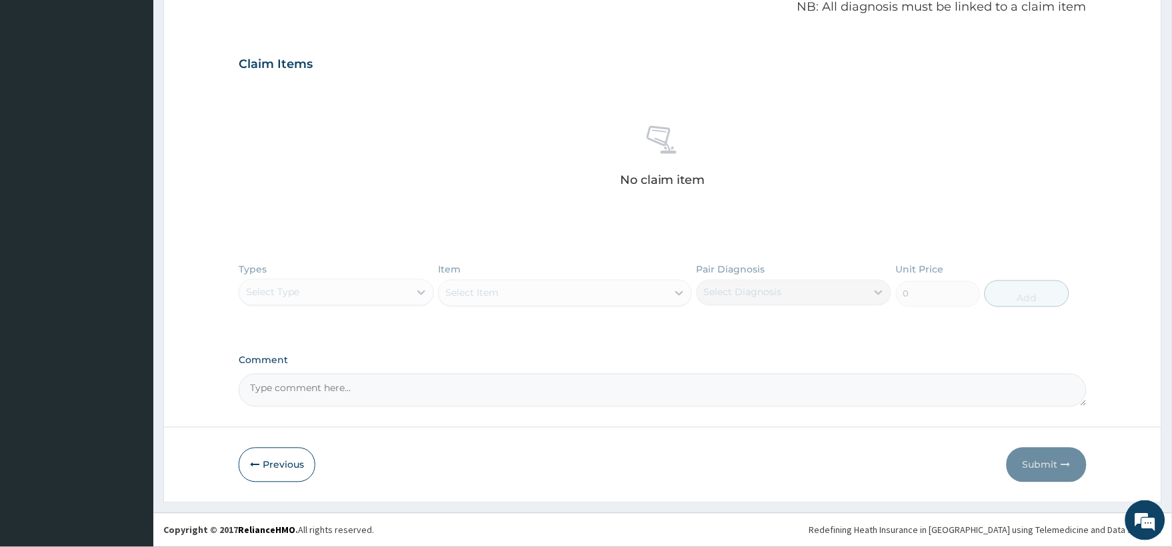
scroll to position [336, 0]
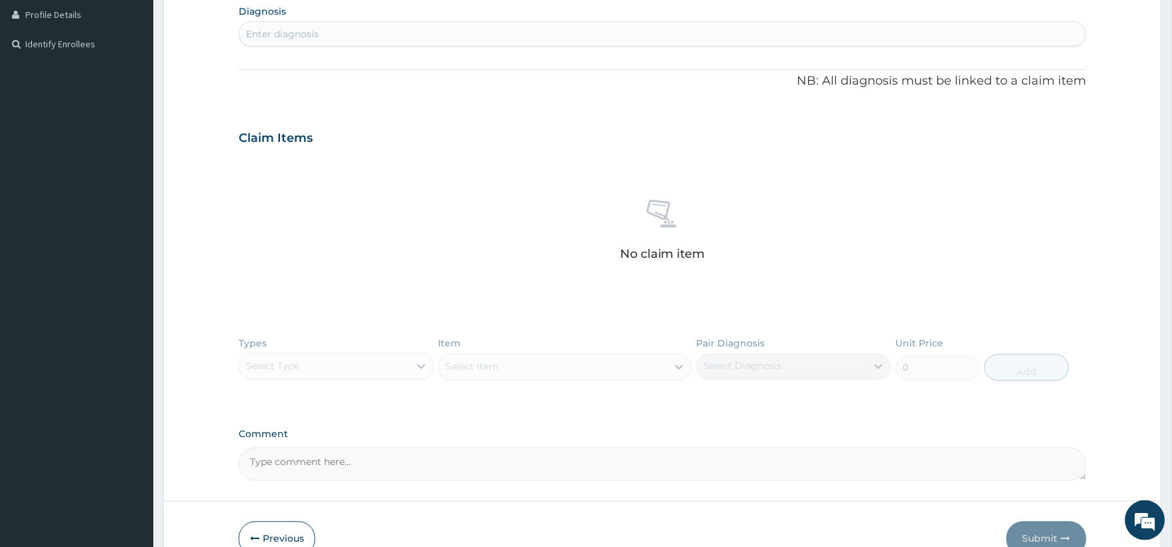
click at [342, 41] on div "Enter diagnosis" at bounding box center [662, 33] width 846 height 21
type input "ALLE"
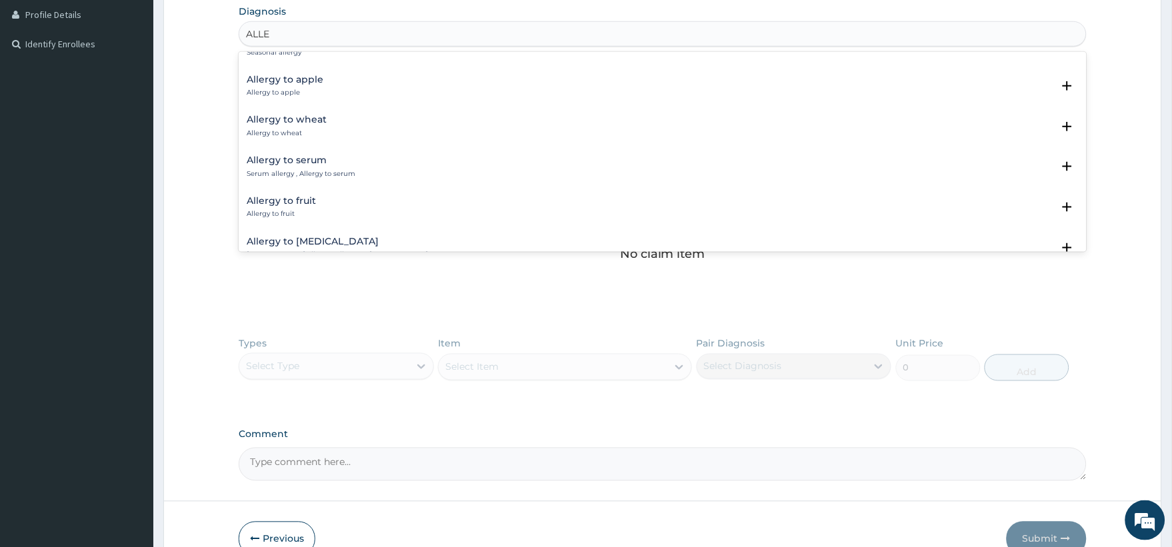
scroll to position [1084, 0]
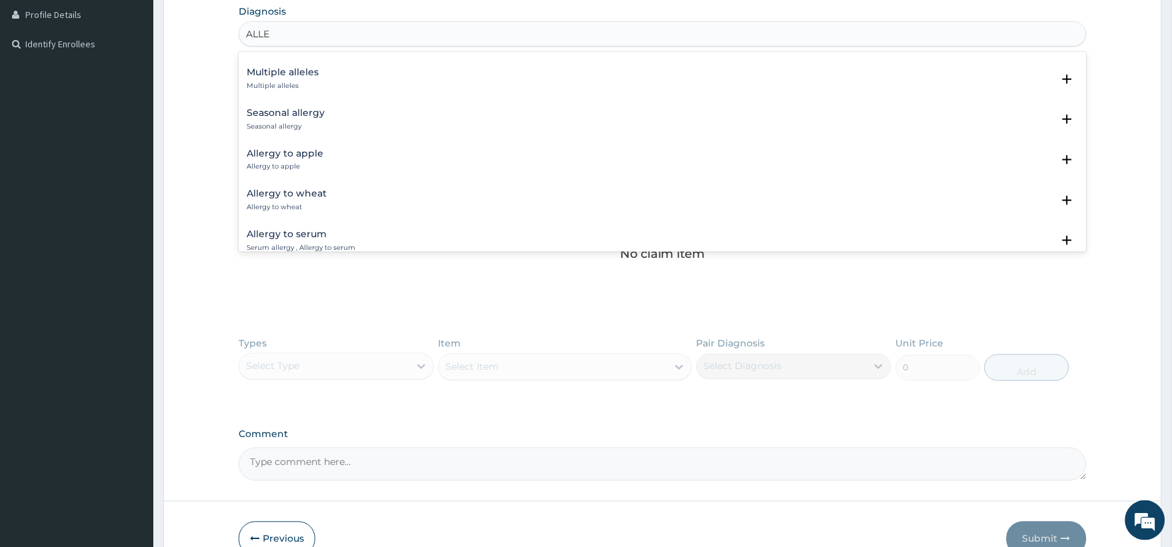
click at [283, 111] on h4 "Seasonal allergy" at bounding box center [286, 113] width 78 height 10
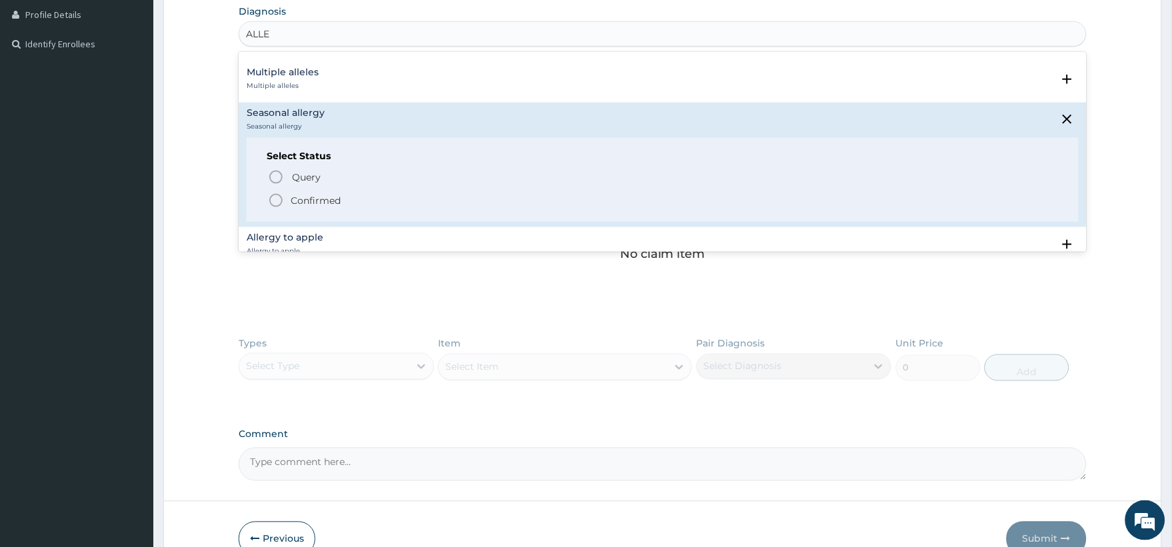
click at [275, 196] on icon "status option filled" at bounding box center [276, 201] width 16 height 16
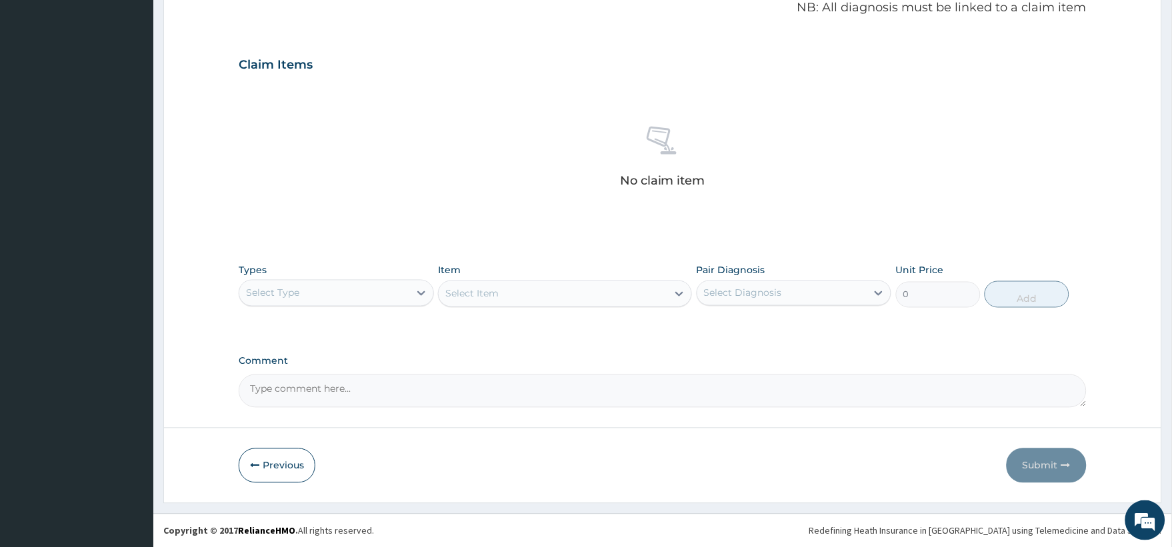
scroll to position [414, 0]
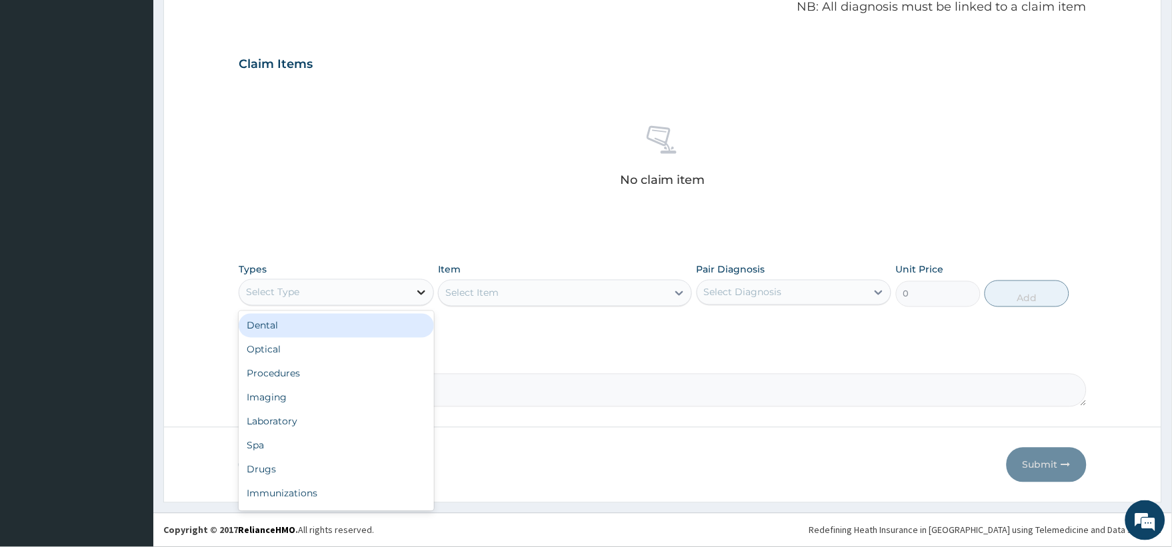
click at [421, 287] on icon at bounding box center [421, 292] width 13 height 13
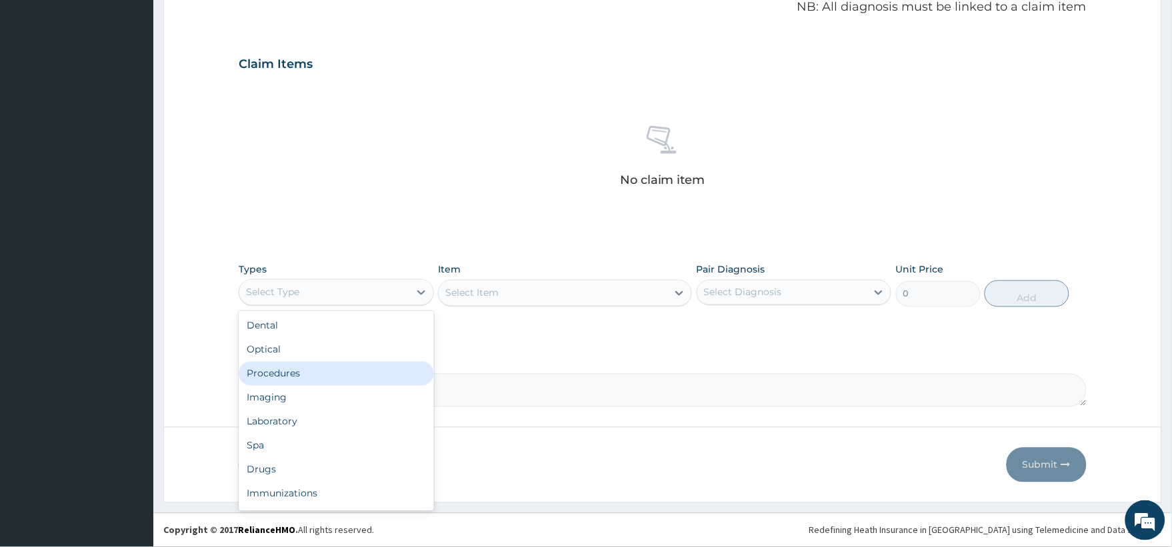
click at [288, 368] on div "Procedures" at bounding box center [336, 374] width 195 height 24
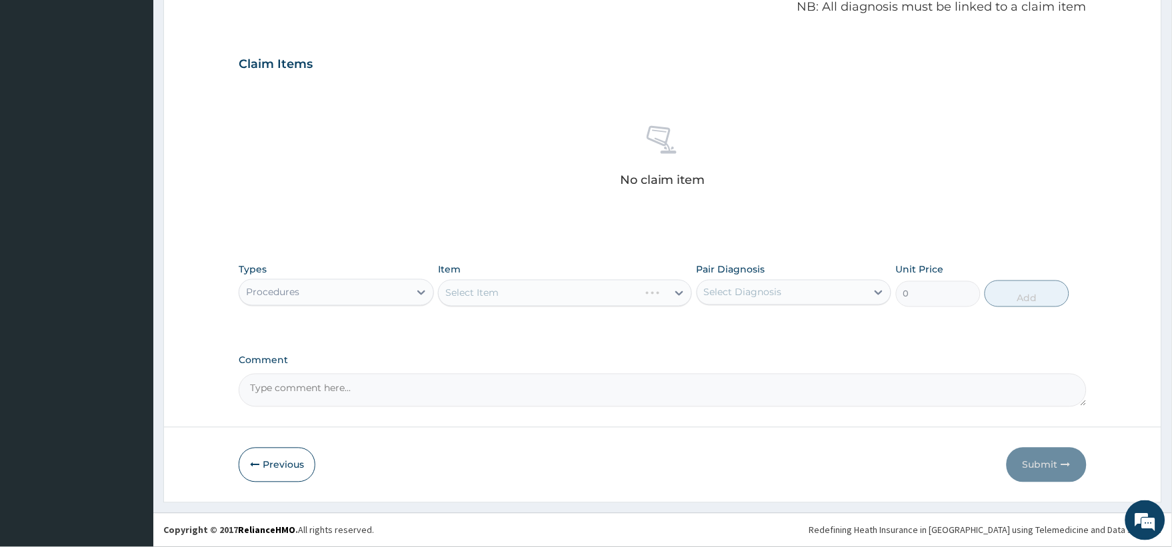
click at [541, 294] on div "Select Item" at bounding box center [565, 293] width 254 height 27
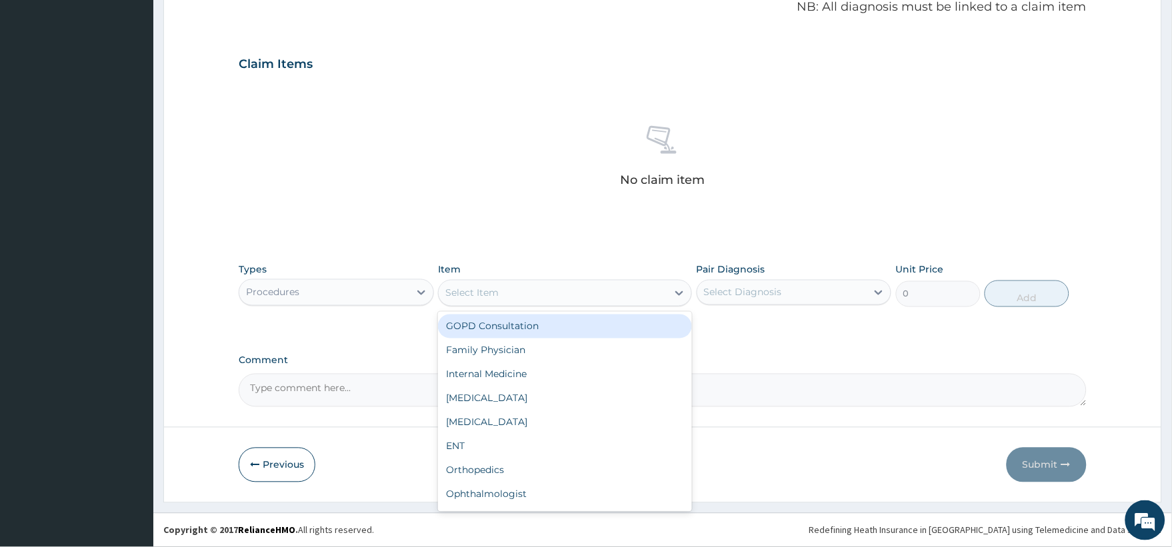
click at [541, 294] on div "Select Item" at bounding box center [553, 293] width 229 height 21
click at [527, 324] on div "GOPD Consultation" at bounding box center [565, 327] width 254 height 24
type input "2500"
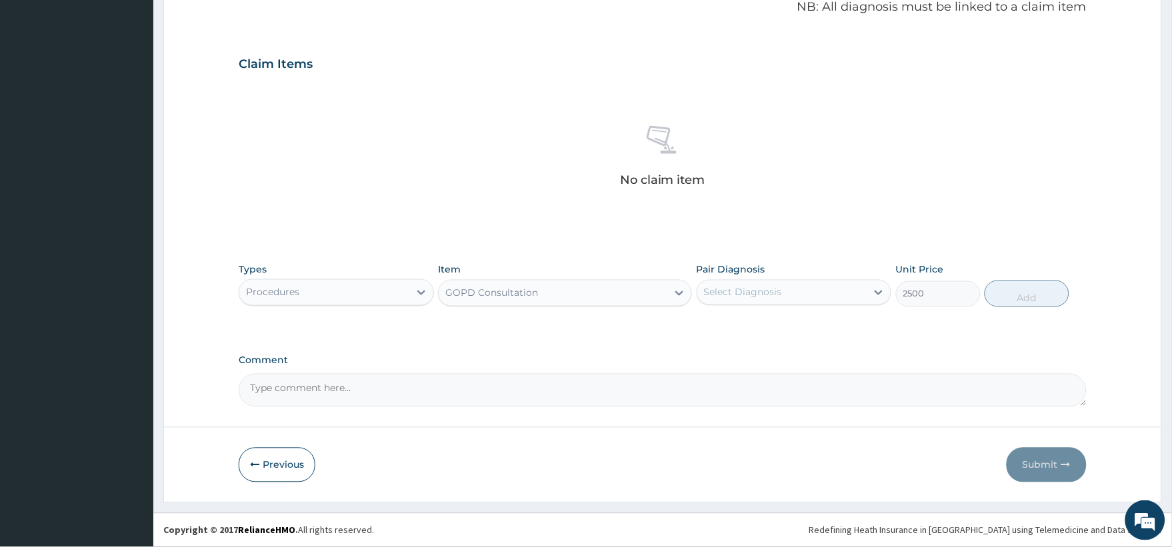
click at [848, 292] on div "Select Diagnosis" at bounding box center [781, 292] width 169 height 21
click at [707, 325] on input "checkbox" at bounding box center [708, 325] width 9 height 9
checkbox input "true"
click at [1031, 295] on button "Add" at bounding box center [1026, 294] width 85 height 27
type input "0"
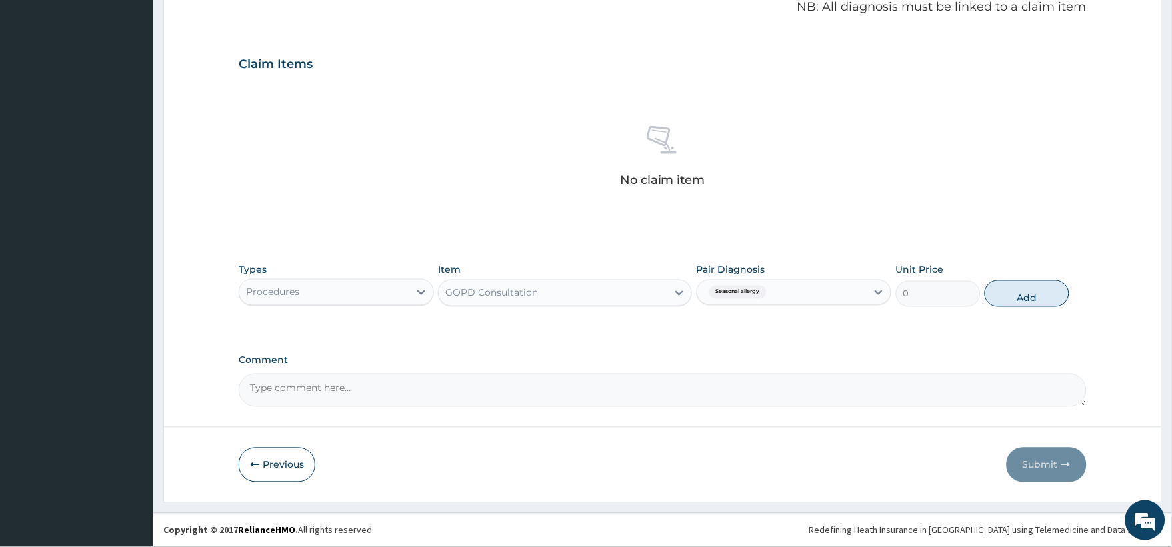
scroll to position [349, 0]
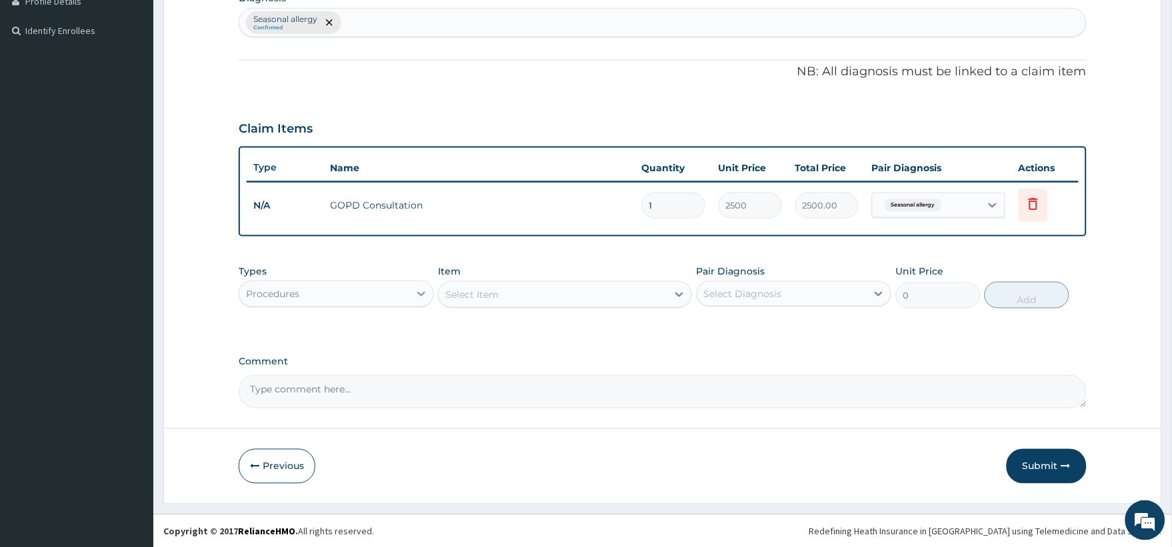
click at [417, 288] on icon at bounding box center [421, 293] width 13 height 13
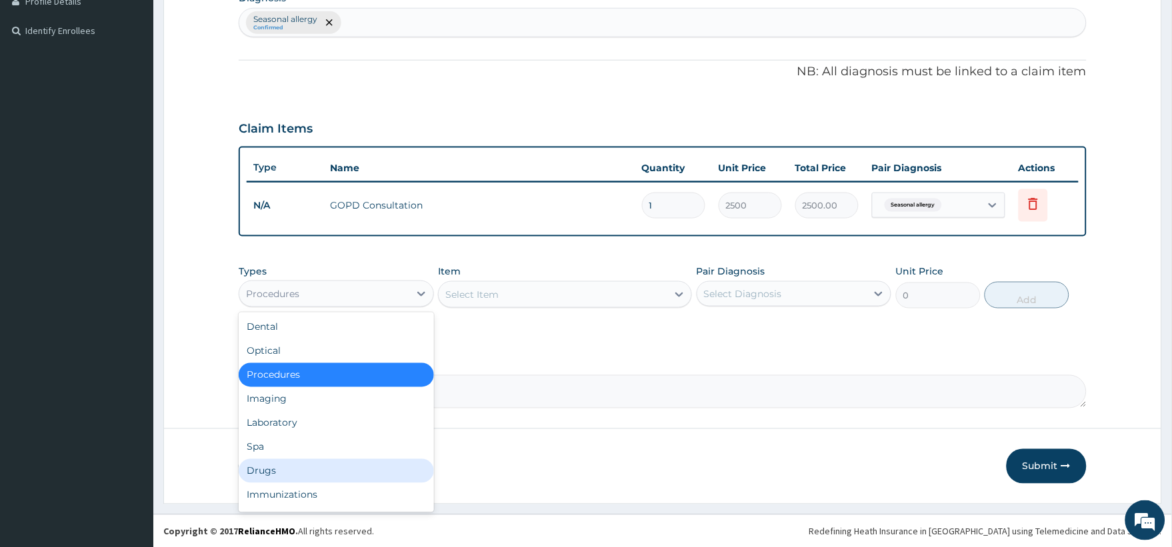
click at [270, 468] on div "Drugs" at bounding box center [336, 471] width 195 height 24
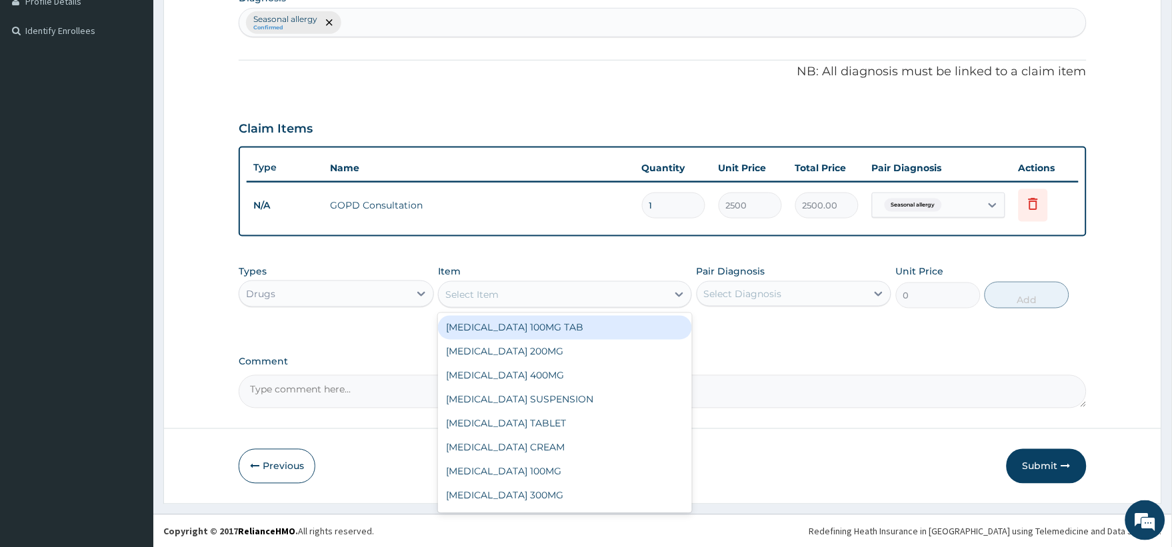
click at [483, 291] on div "Select Item" at bounding box center [471, 294] width 53 height 13
type input "PIRI"
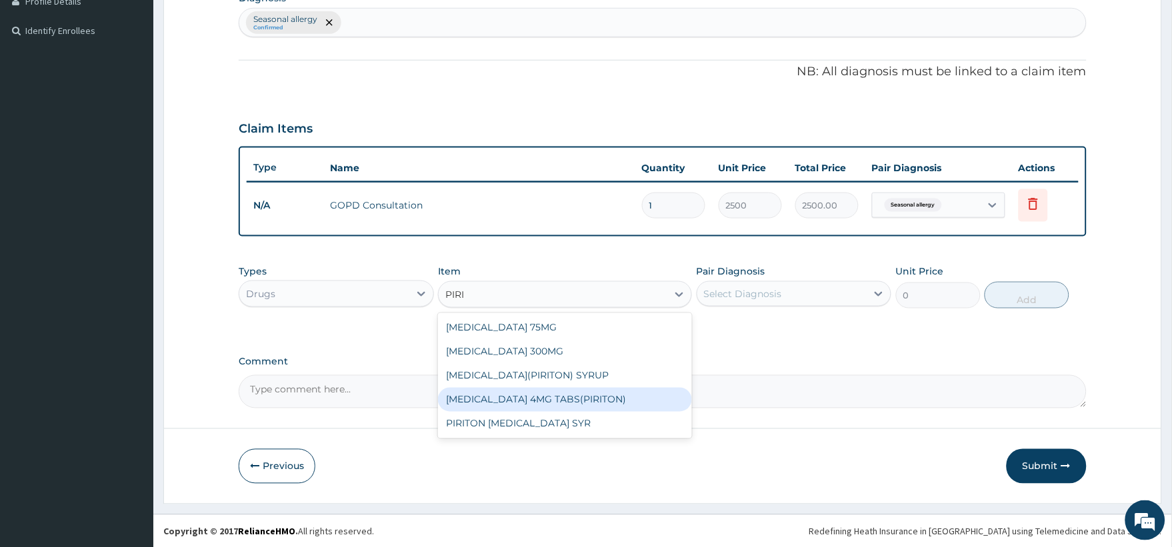
click at [609, 403] on div "CHLORPHENIRAMINE 4MG TABS(PIRITON)" at bounding box center [565, 400] width 254 height 24
type input "900"
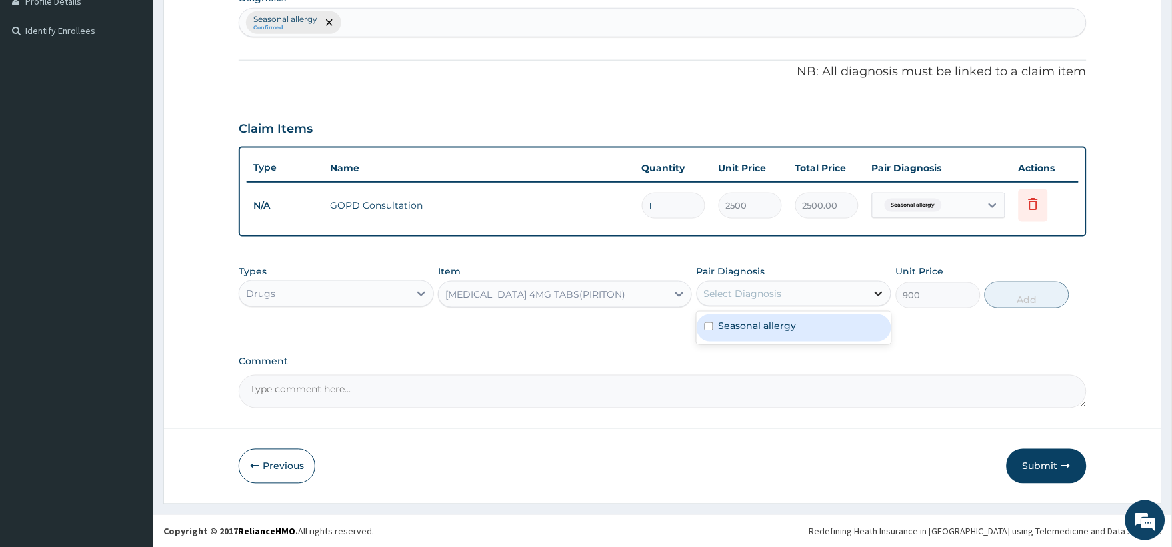
click at [876, 290] on icon at bounding box center [878, 293] width 13 height 13
click at [707, 323] on input "checkbox" at bounding box center [708, 327] width 9 height 9
checkbox input "true"
click at [1028, 291] on button "Add" at bounding box center [1026, 295] width 85 height 27
type input "0"
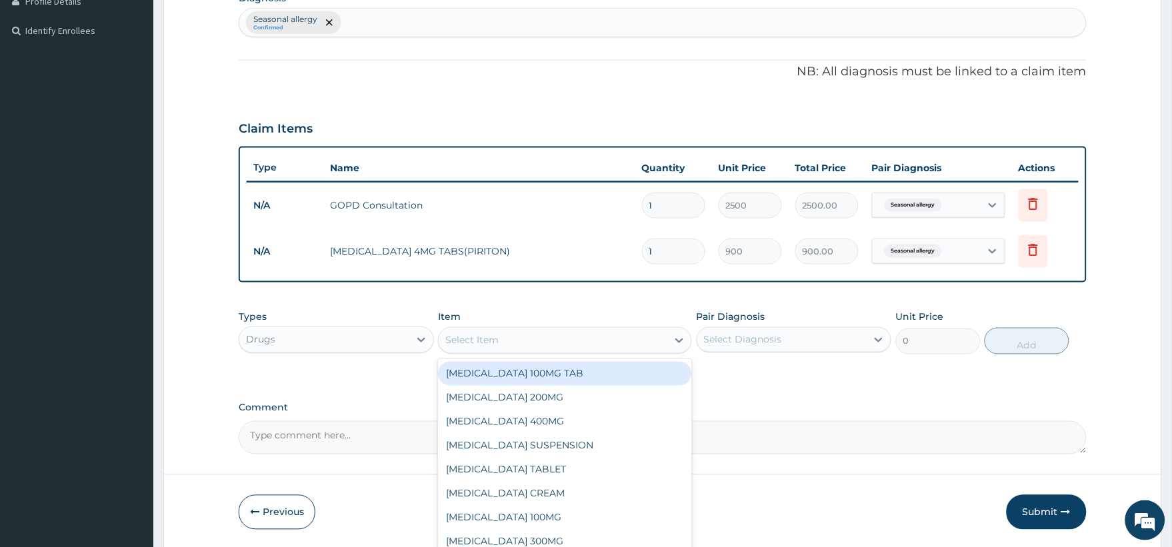
click at [477, 337] on div "Select Item" at bounding box center [471, 340] width 53 height 13
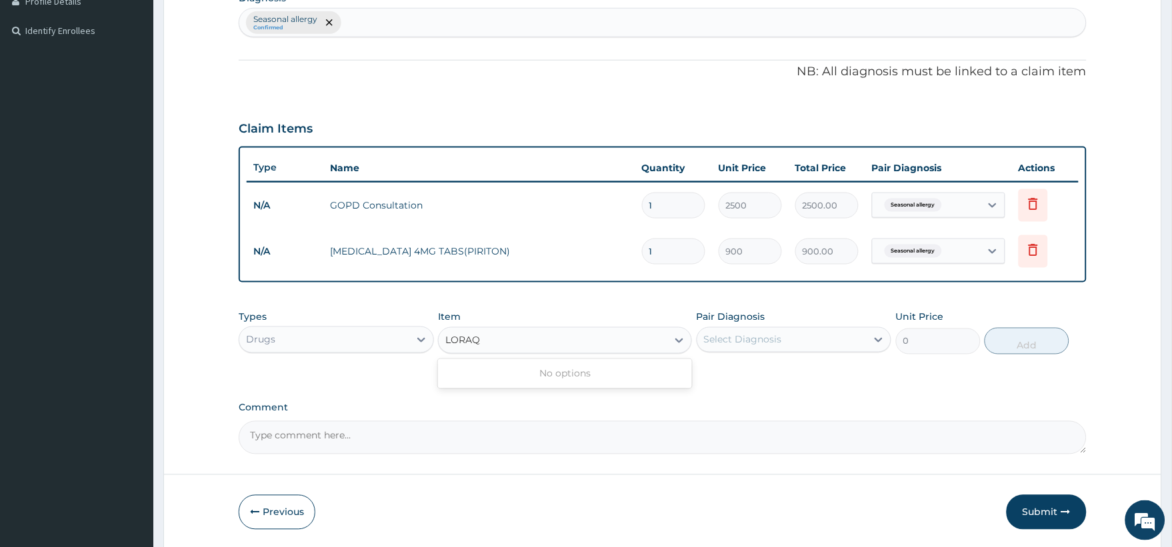
type input "LORA"
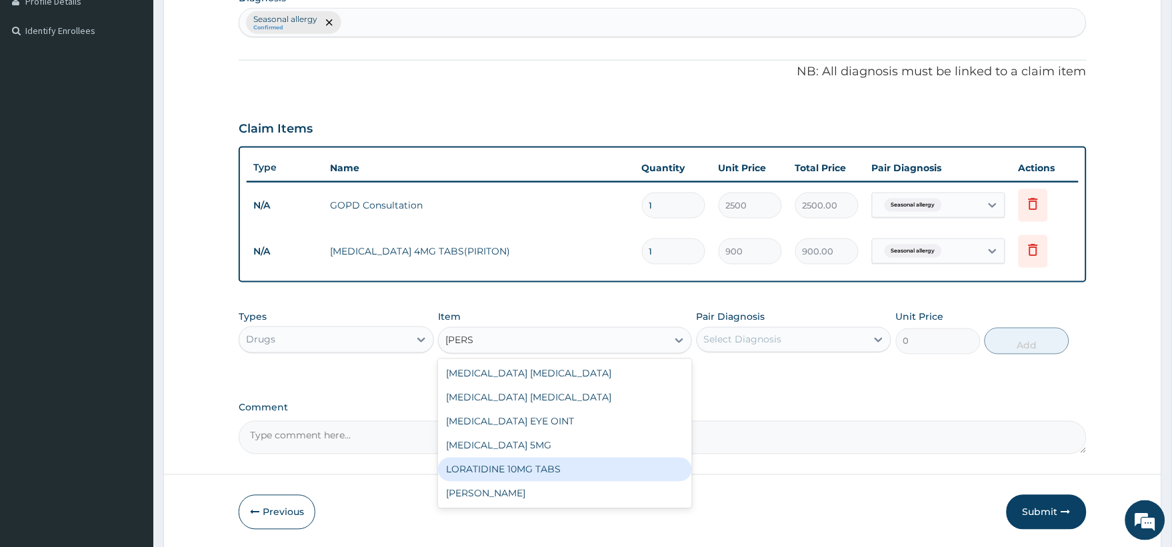
click at [505, 468] on div "LORATIDINE 10MG TABS" at bounding box center [565, 470] width 254 height 24
type input "1350"
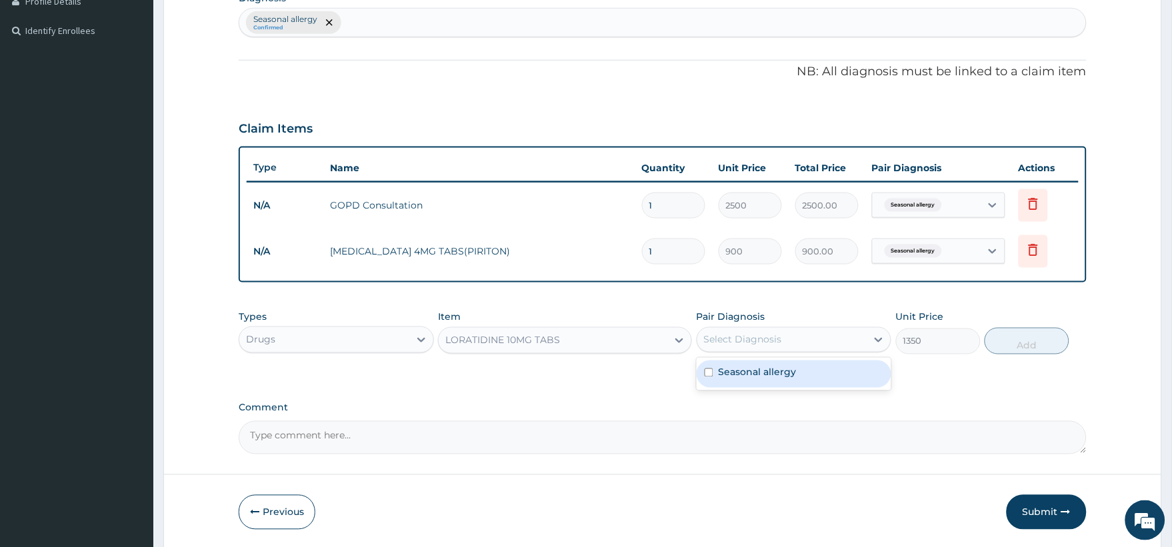
click at [828, 337] on div "Select Diagnosis" at bounding box center [781, 339] width 169 height 21
click at [709, 377] on div "Seasonal allergy" at bounding box center [793, 374] width 195 height 27
checkbox input "true"
drag, startPoint x: 1034, startPoint y: 341, endPoint x: 1025, endPoint y: 340, distance: 9.4
click at [1032, 341] on button "Add" at bounding box center [1026, 341] width 85 height 27
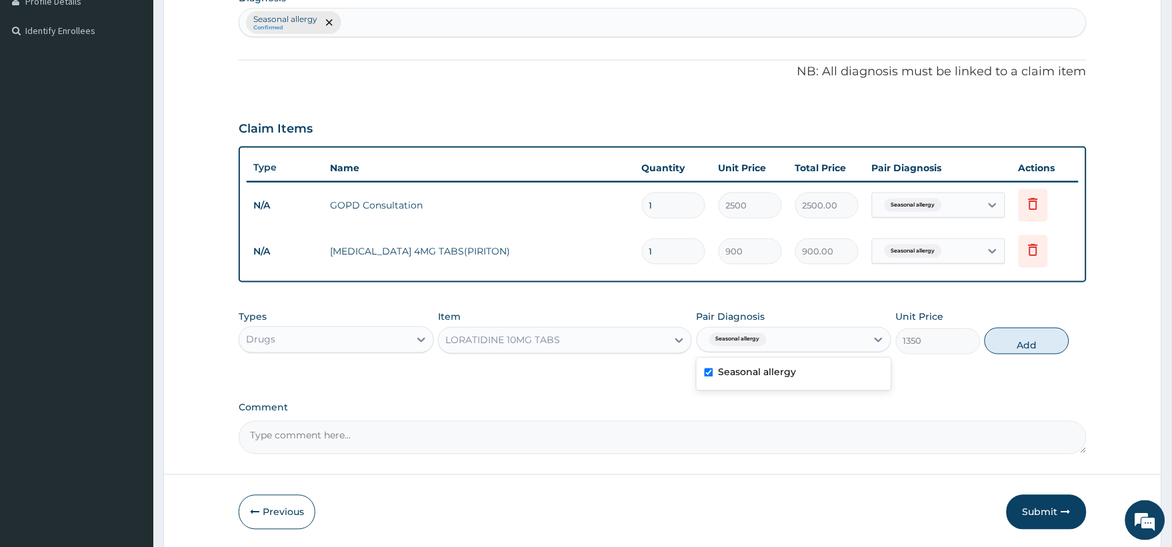
type input "0"
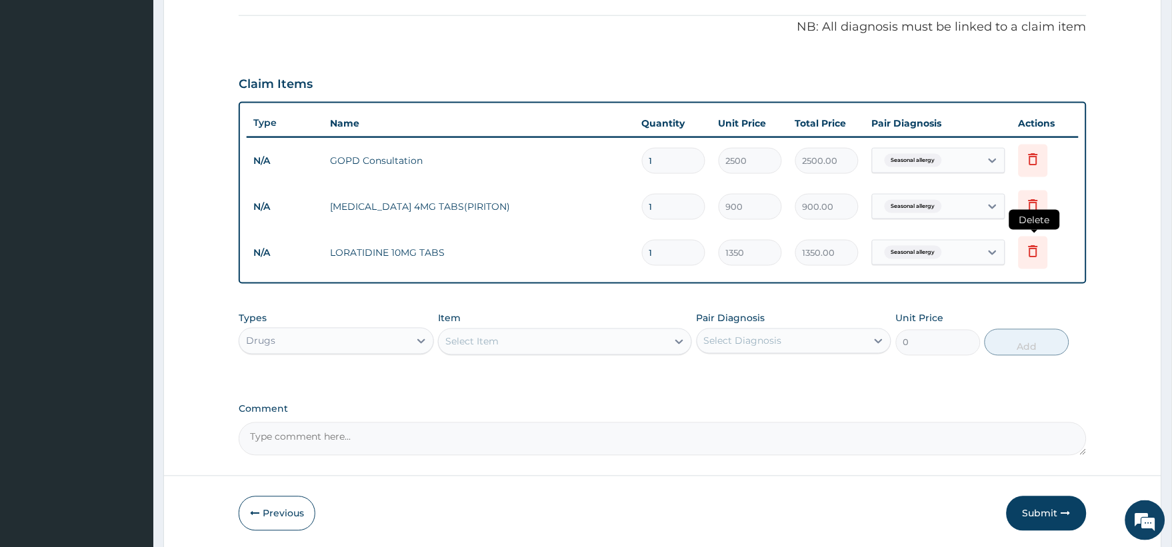
scroll to position [442, 0]
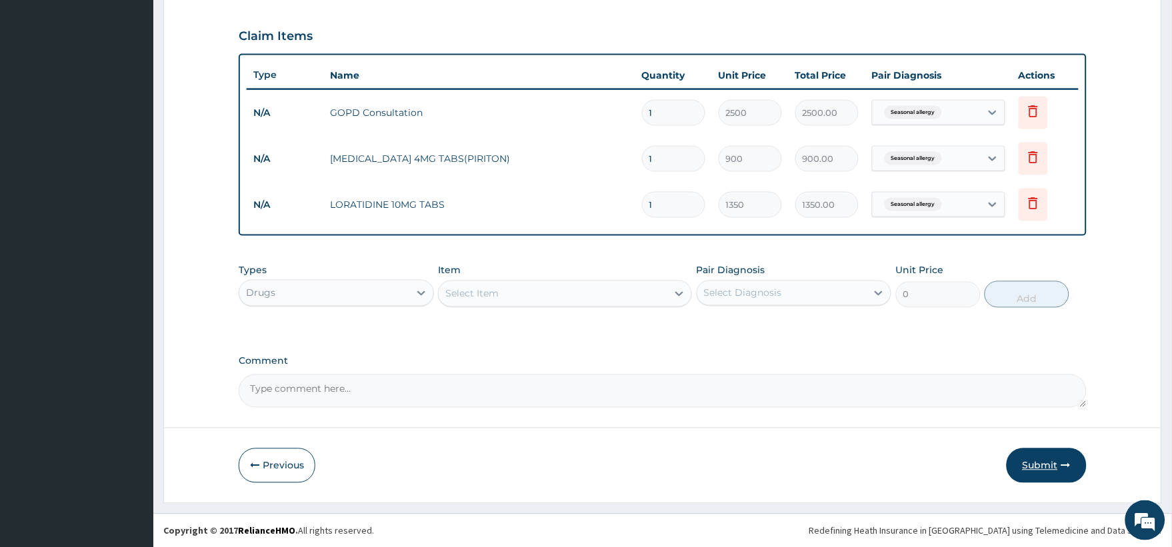
click at [1042, 461] on button "Submit" at bounding box center [1046, 466] width 80 height 35
